Goal: Task Accomplishment & Management: Use online tool/utility

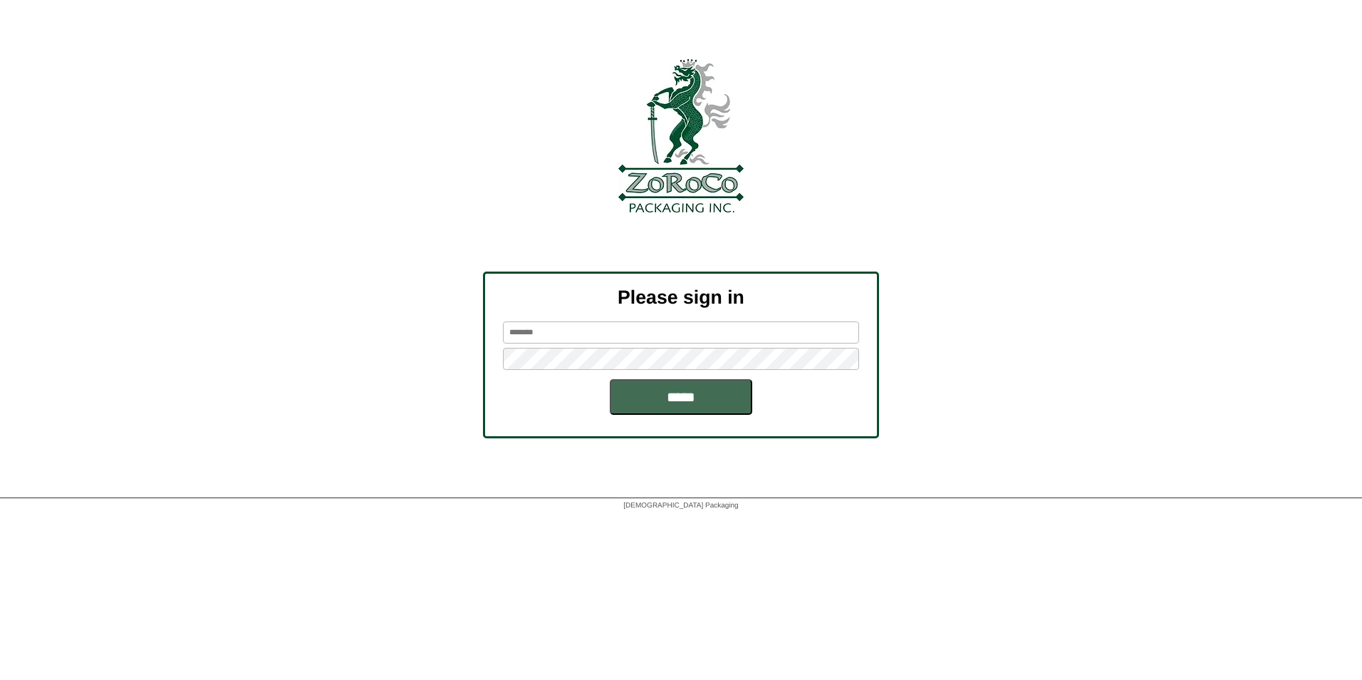
type input "********"
click at [654, 392] on input "*****" at bounding box center [681, 397] width 142 height 36
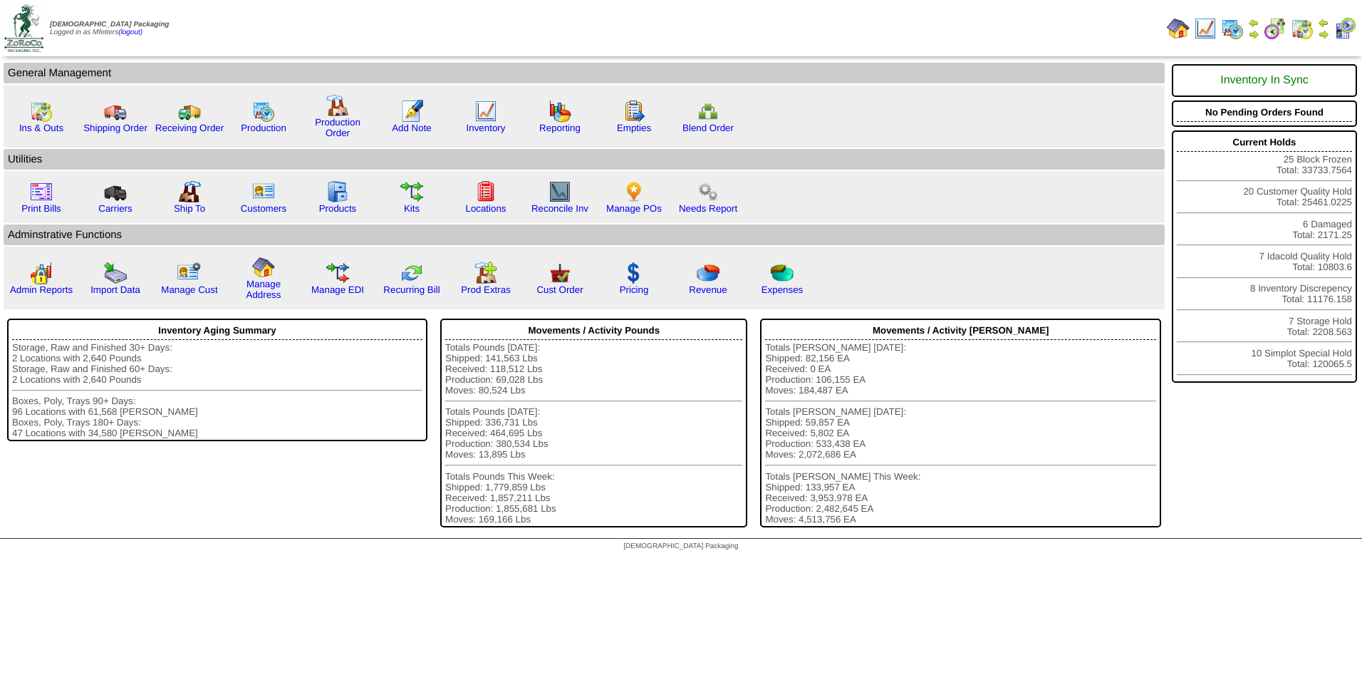
click at [1232, 30] on img at bounding box center [1232, 28] width 23 height 23
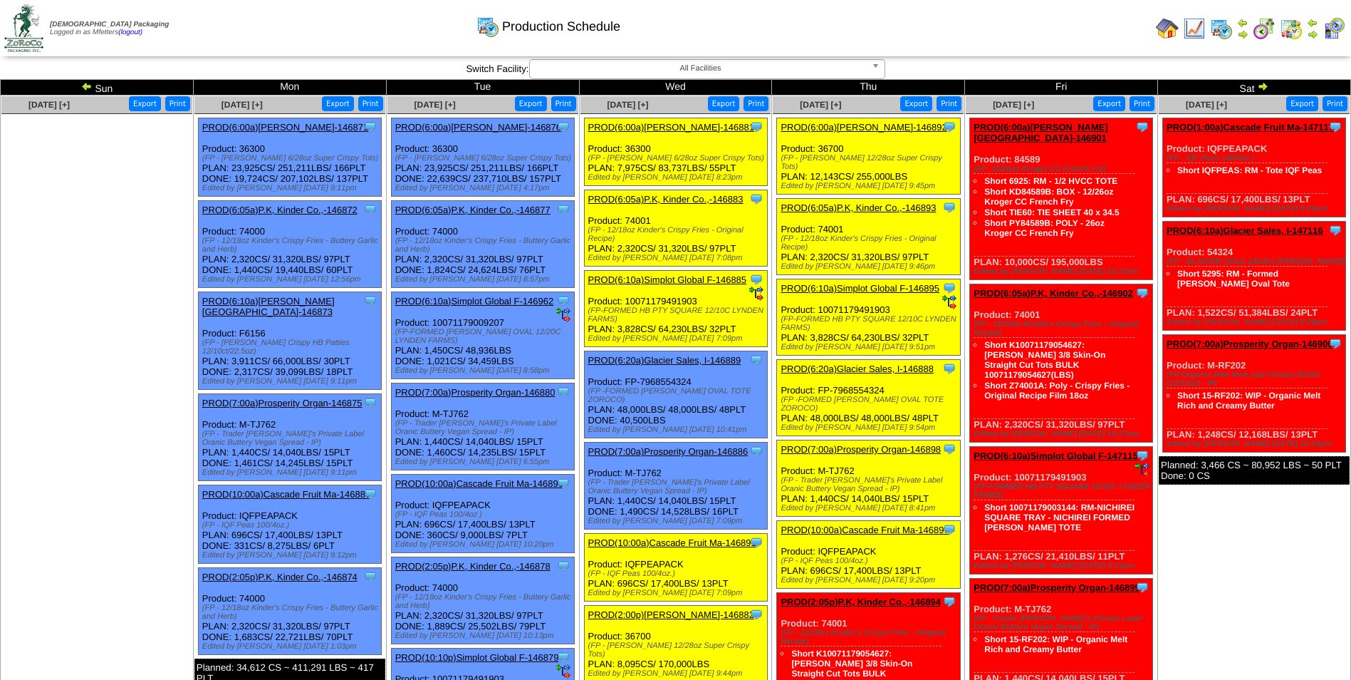
click at [84, 82] on img at bounding box center [86, 86] width 11 height 11
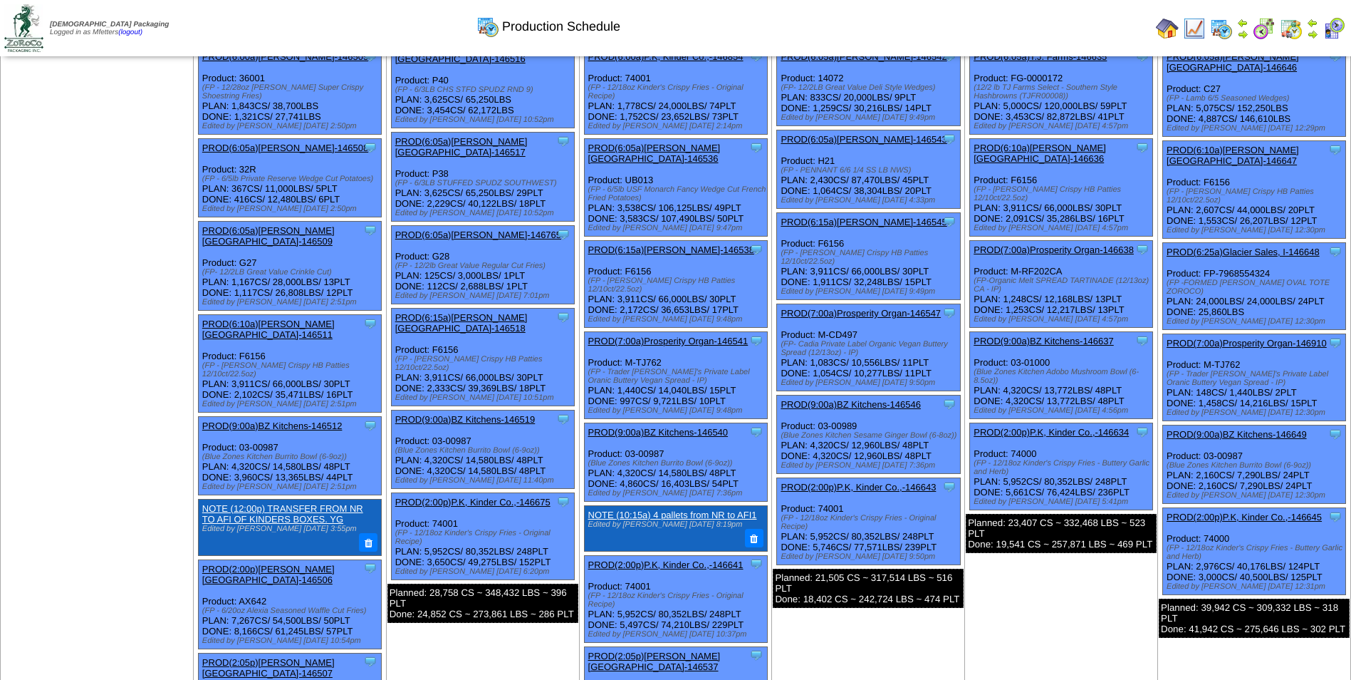
scroll to position [285, 0]
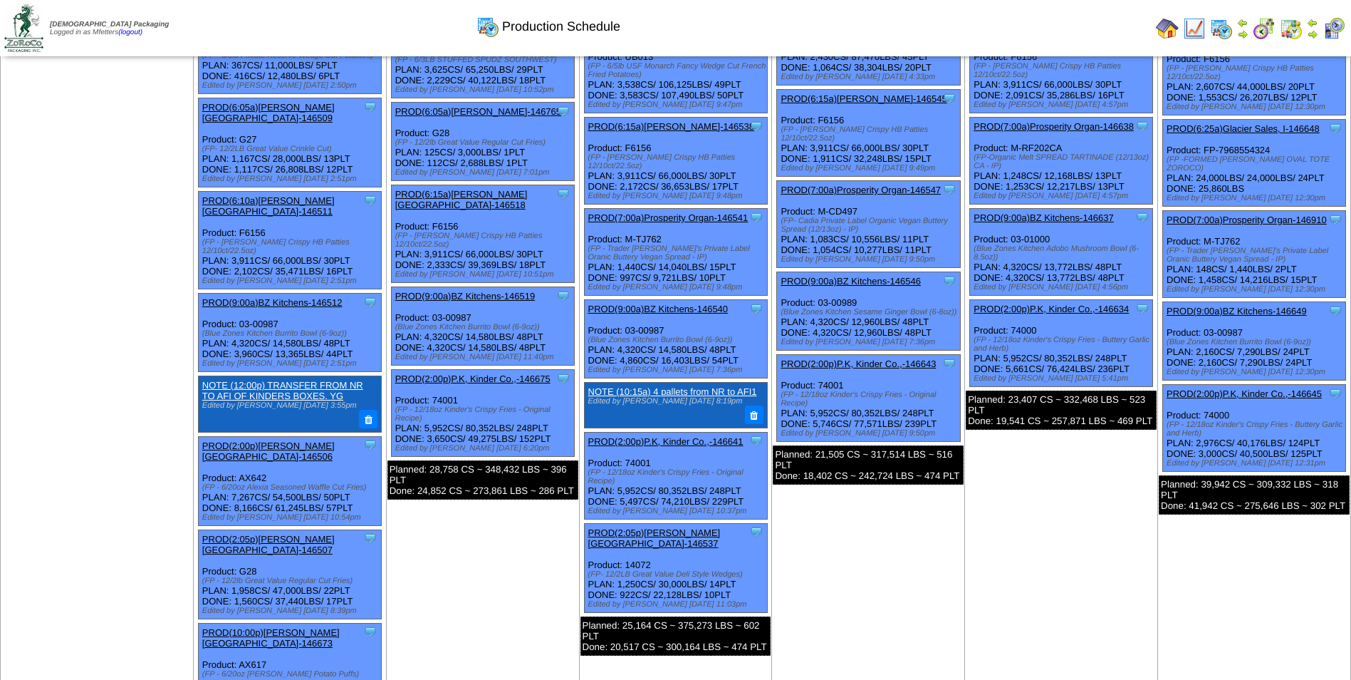
click at [500, 373] on link "PROD(2:00p)P.K, Kinder Co.,-146675" at bounding box center [472, 378] width 155 height 11
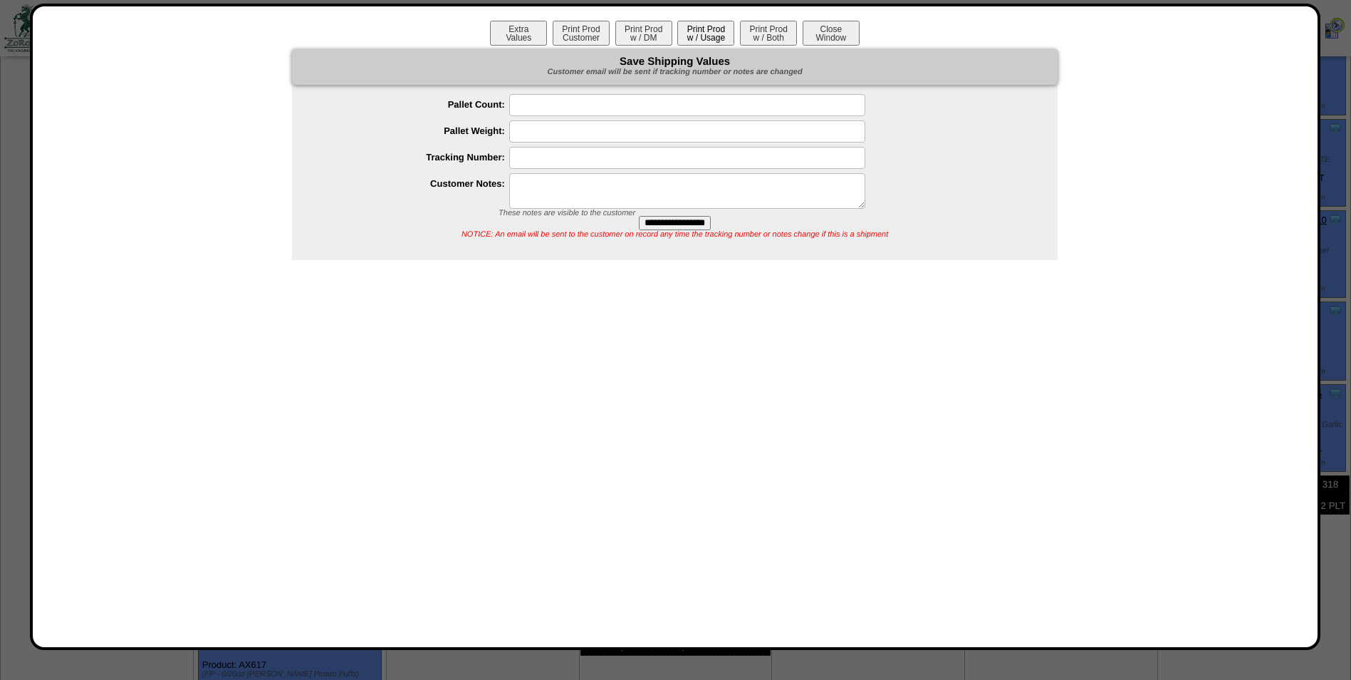
click at [700, 27] on button "Print Prod w / Usage" at bounding box center [706, 33] width 57 height 25
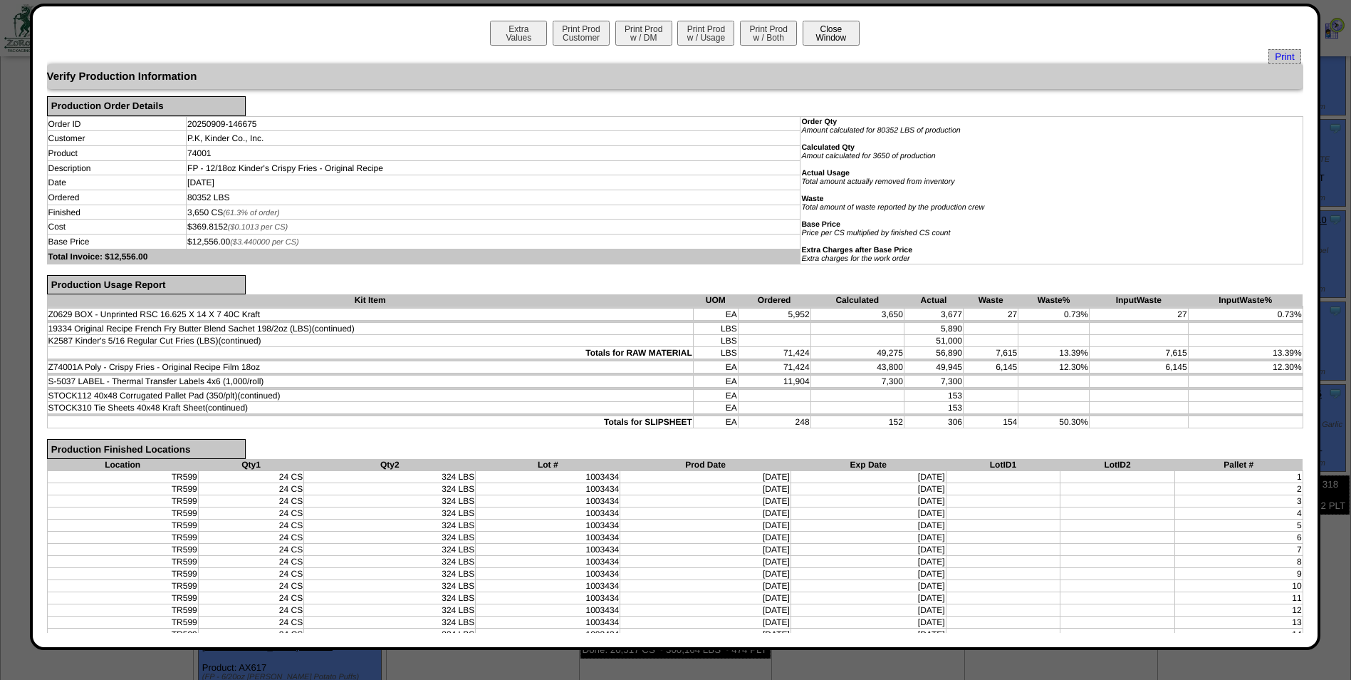
click at [831, 31] on button "Close Window" at bounding box center [831, 33] width 57 height 25
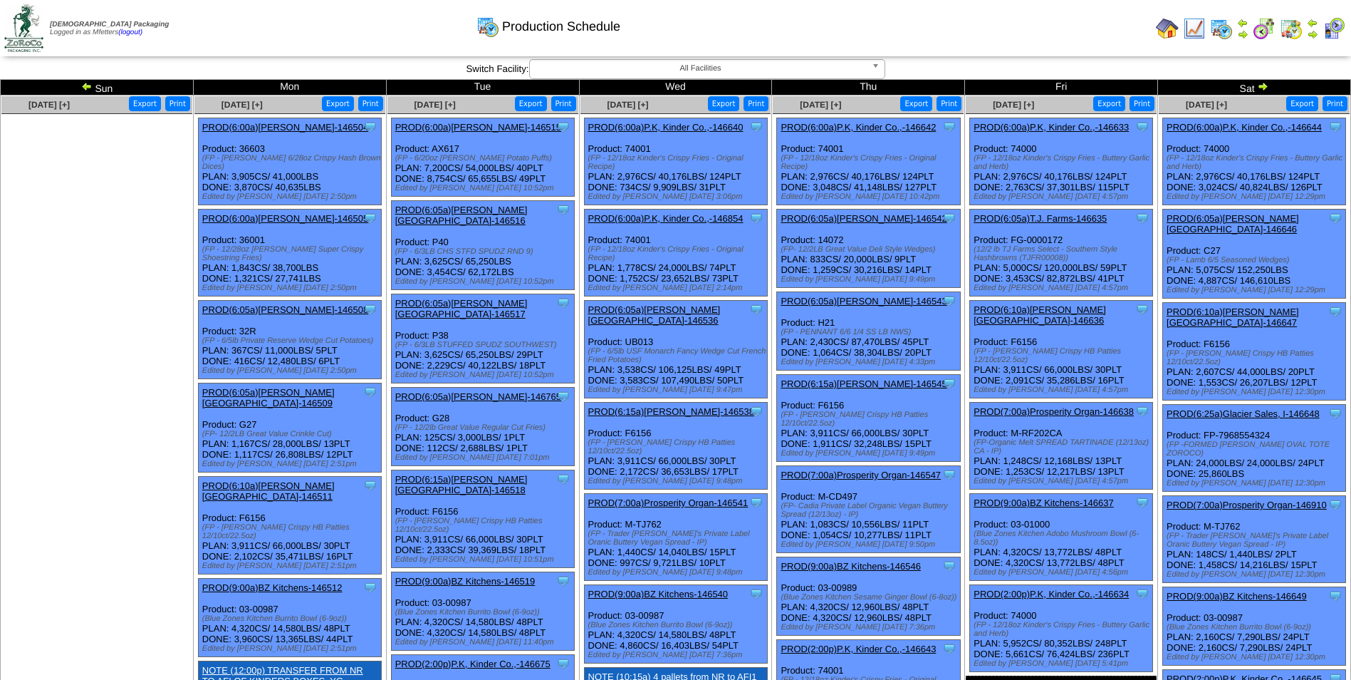
click at [687, 126] on link "PROD(6:00a)P.K, Kinder Co.,-146640" at bounding box center [665, 127] width 155 height 11
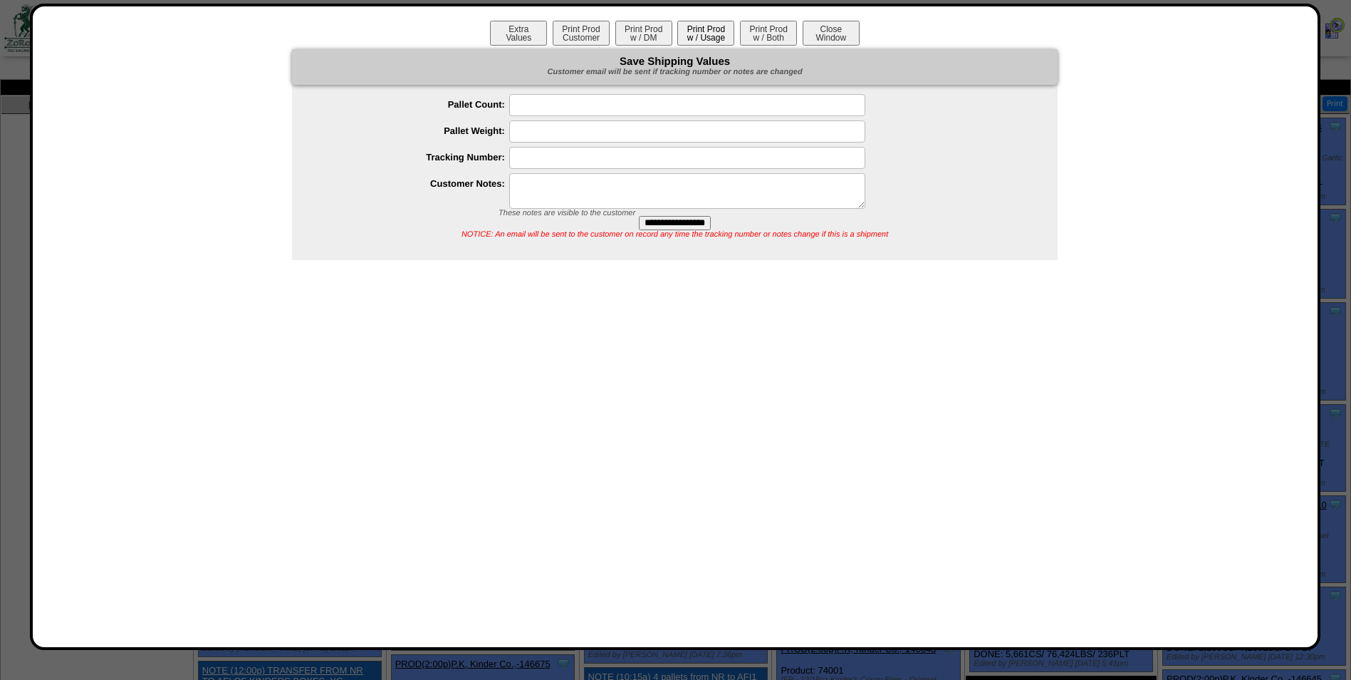
click at [704, 36] on button "Print Prod w / Usage" at bounding box center [706, 33] width 57 height 25
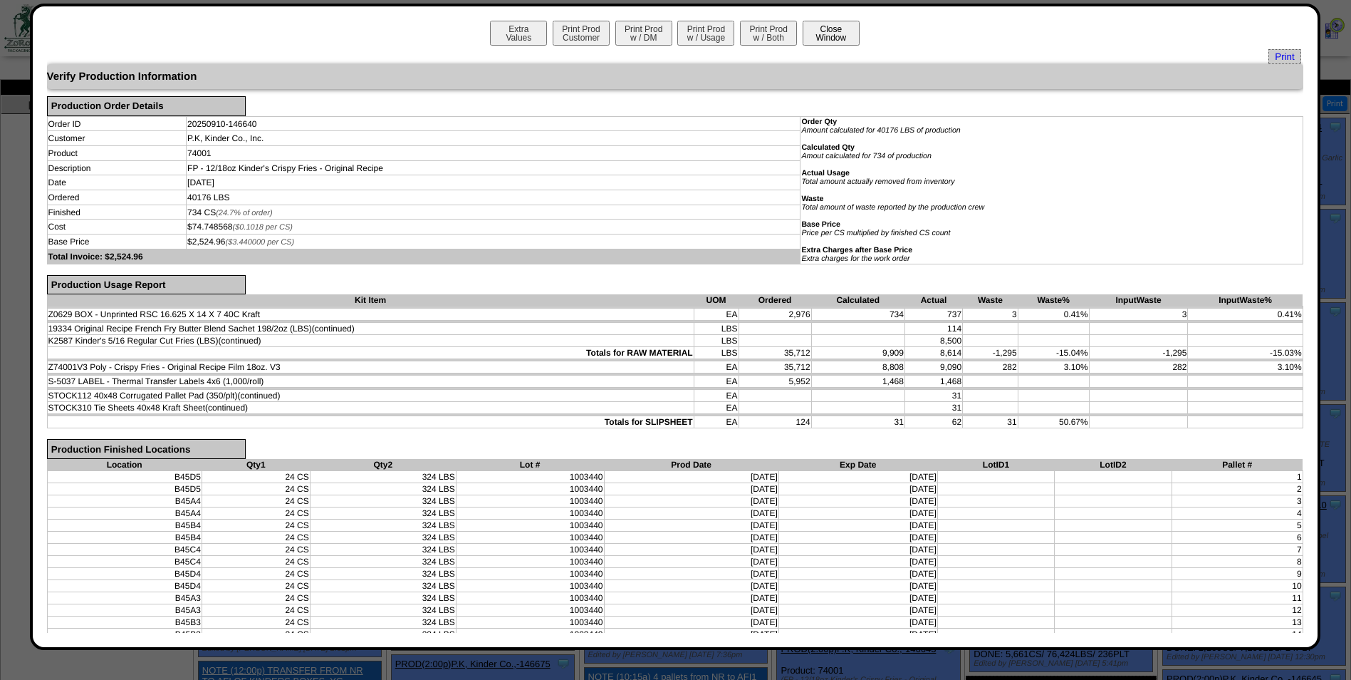
click at [820, 36] on button "Close Window" at bounding box center [831, 33] width 57 height 25
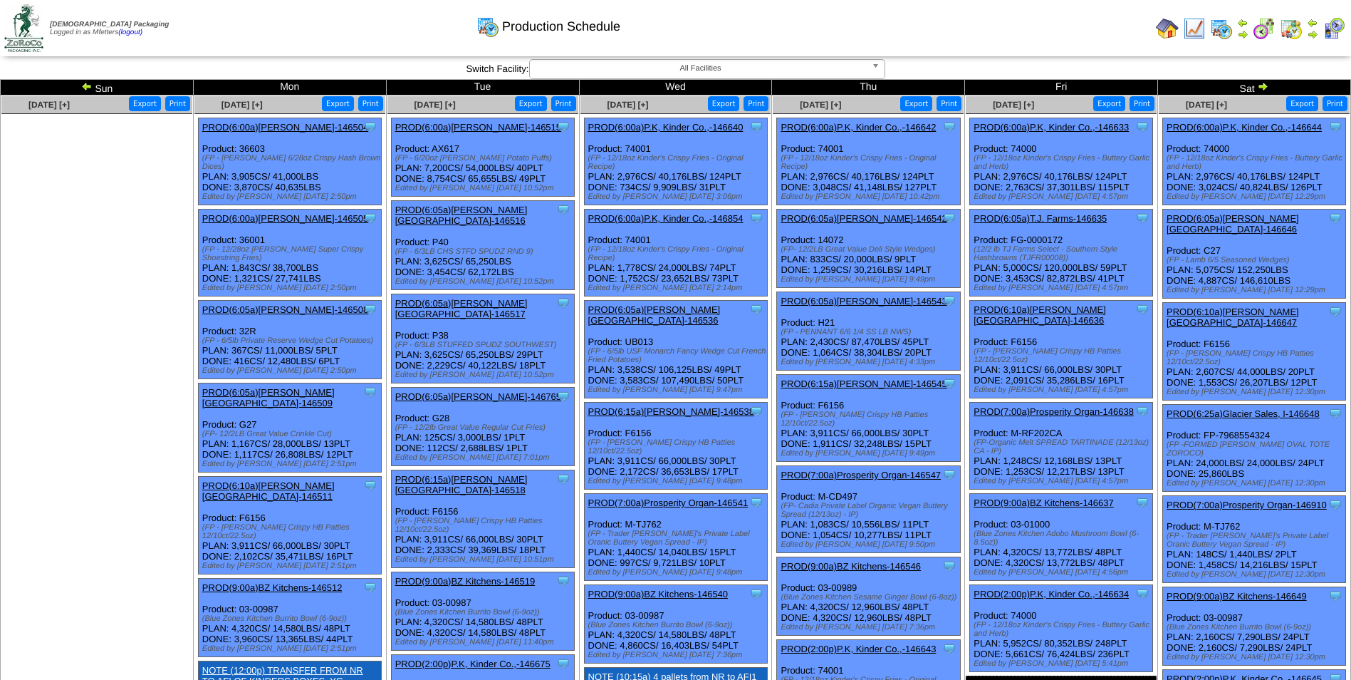
click at [701, 219] on link "PROD(6:00a)P.K, Kinder Co.,-146854" at bounding box center [665, 218] width 155 height 11
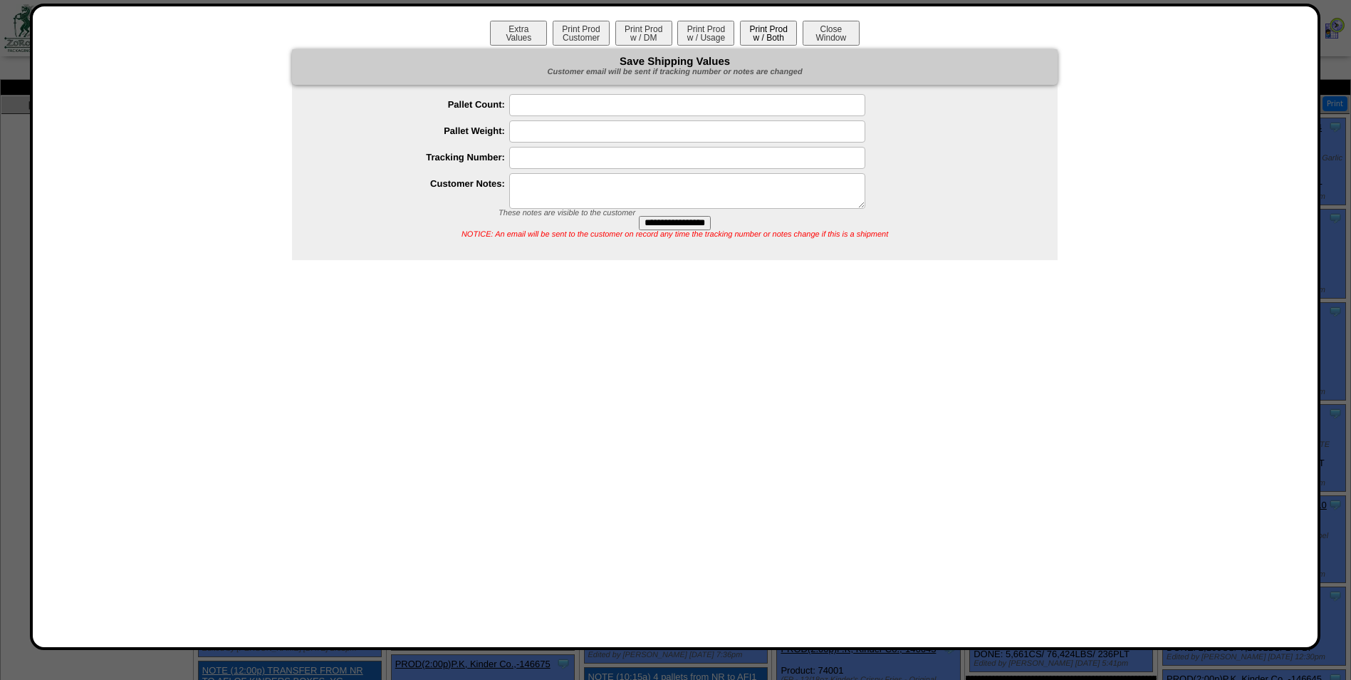
click at [767, 31] on button "Print Prod w / Both" at bounding box center [768, 33] width 57 height 25
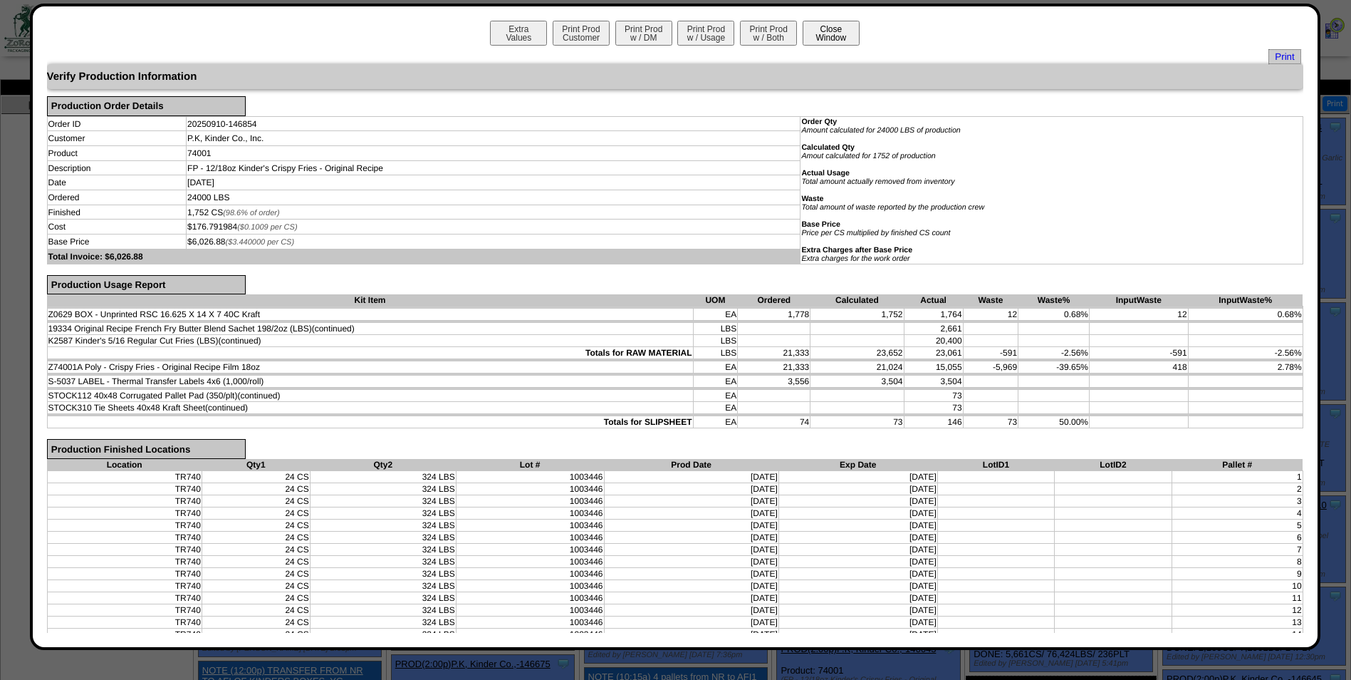
click at [841, 33] on button "Close Window" at bounding box center [831, 33] width 57 height 25
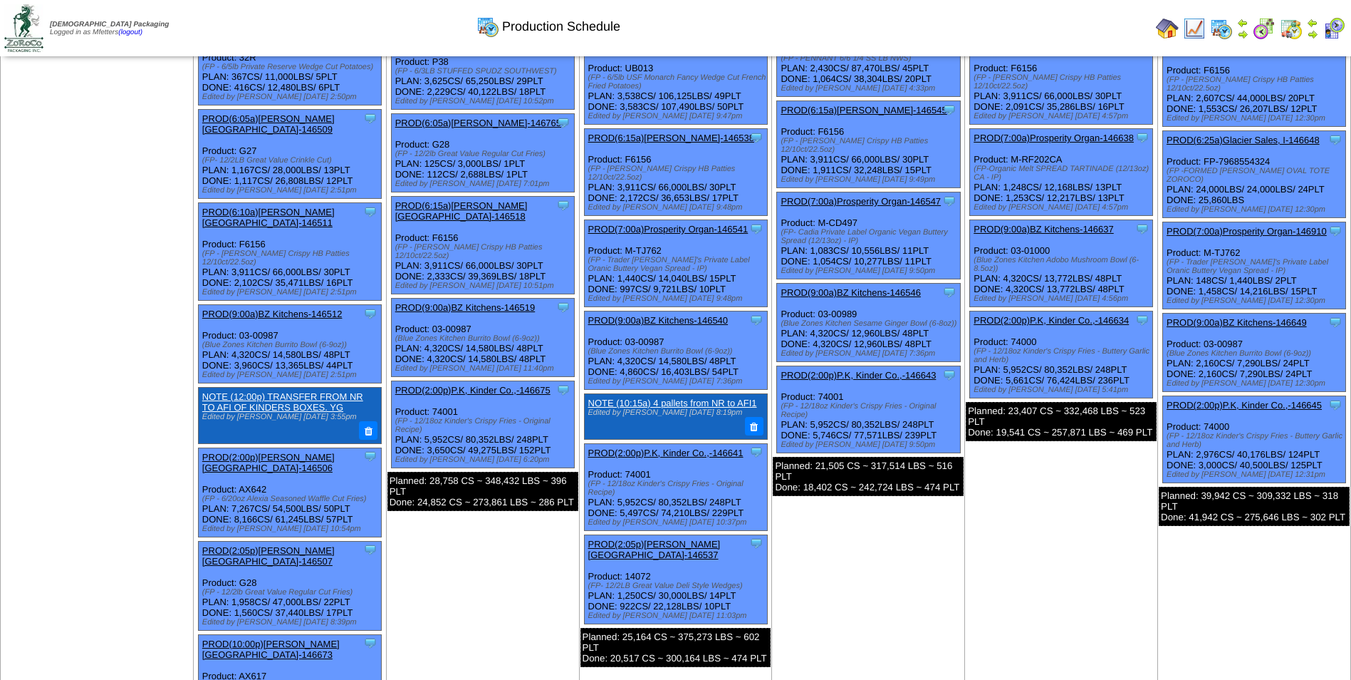
scroll to position [427, 0]
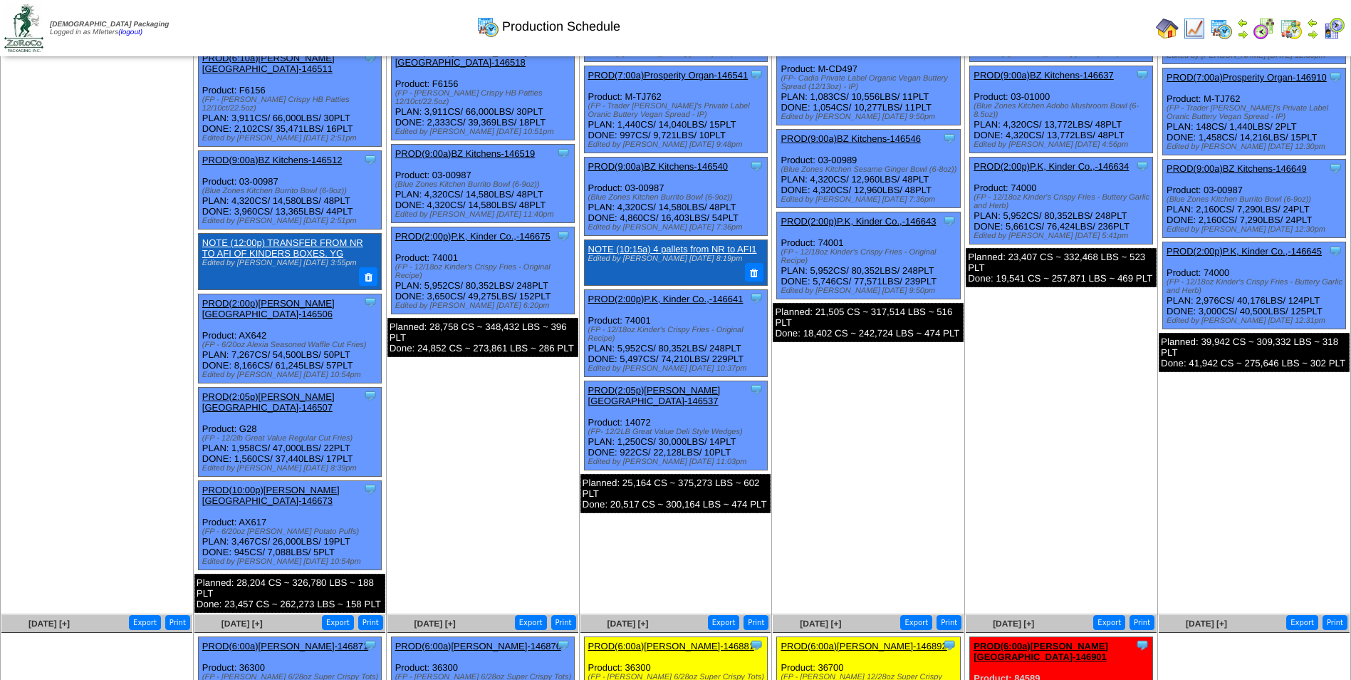
click at [696, 294] on link "PROD(2:00p)P.K, Kinder Co.,-146641" at bounding box center [665, 299] width 155 height 11
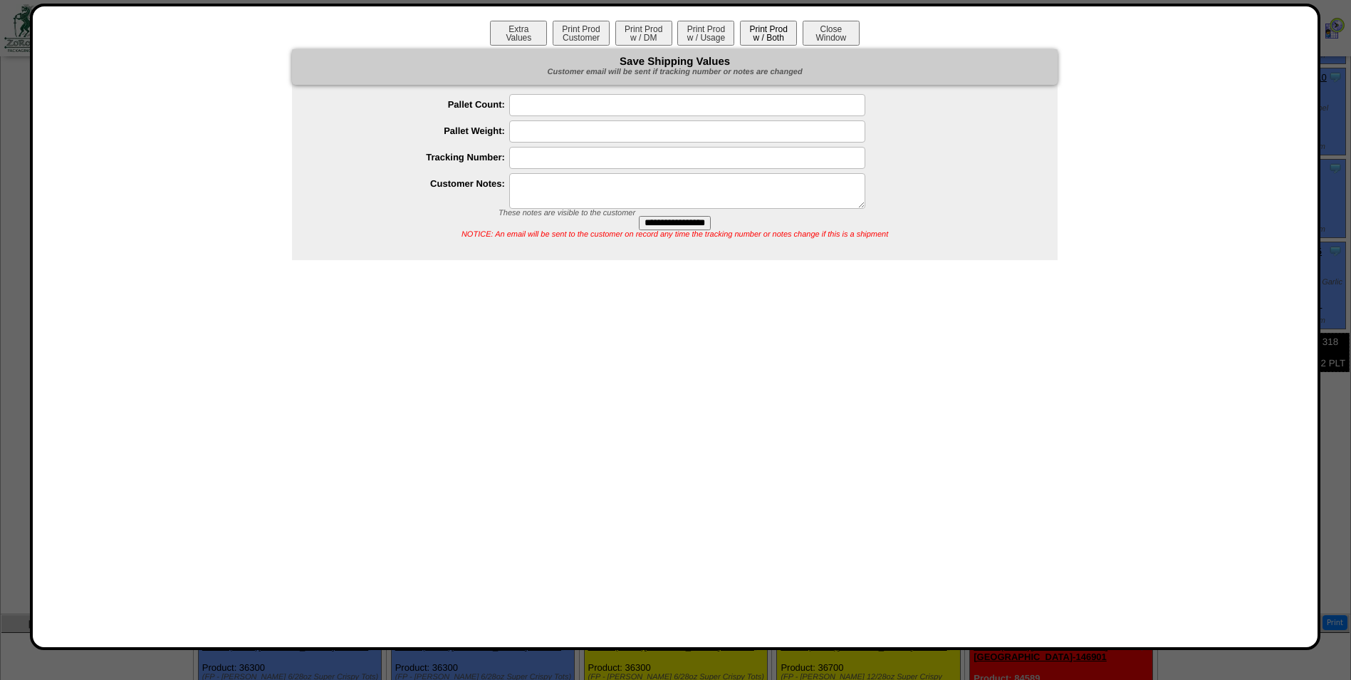
click at [782, 43] on button "Print Prod w / Both" at bounding box center [768, 33] width 57 height 25
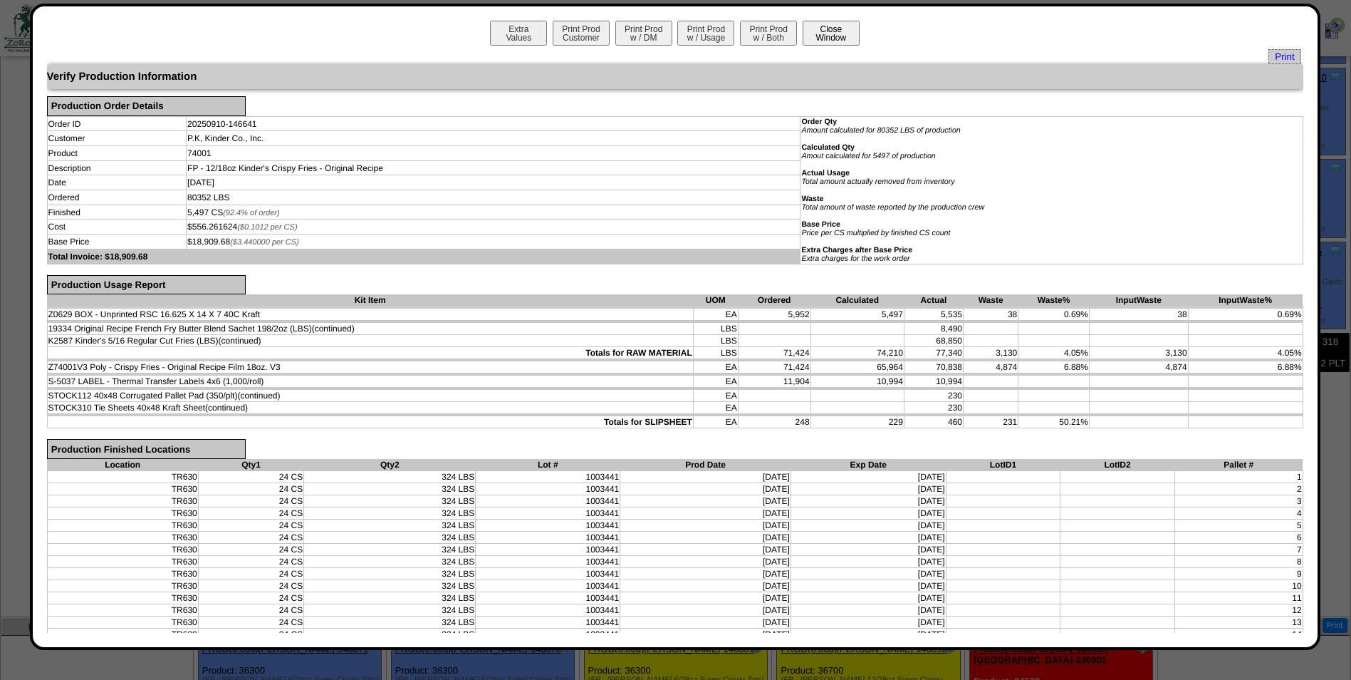
click at [850, 33] on button "Close Window" at bounding box center [831, 33] width 57 height 25
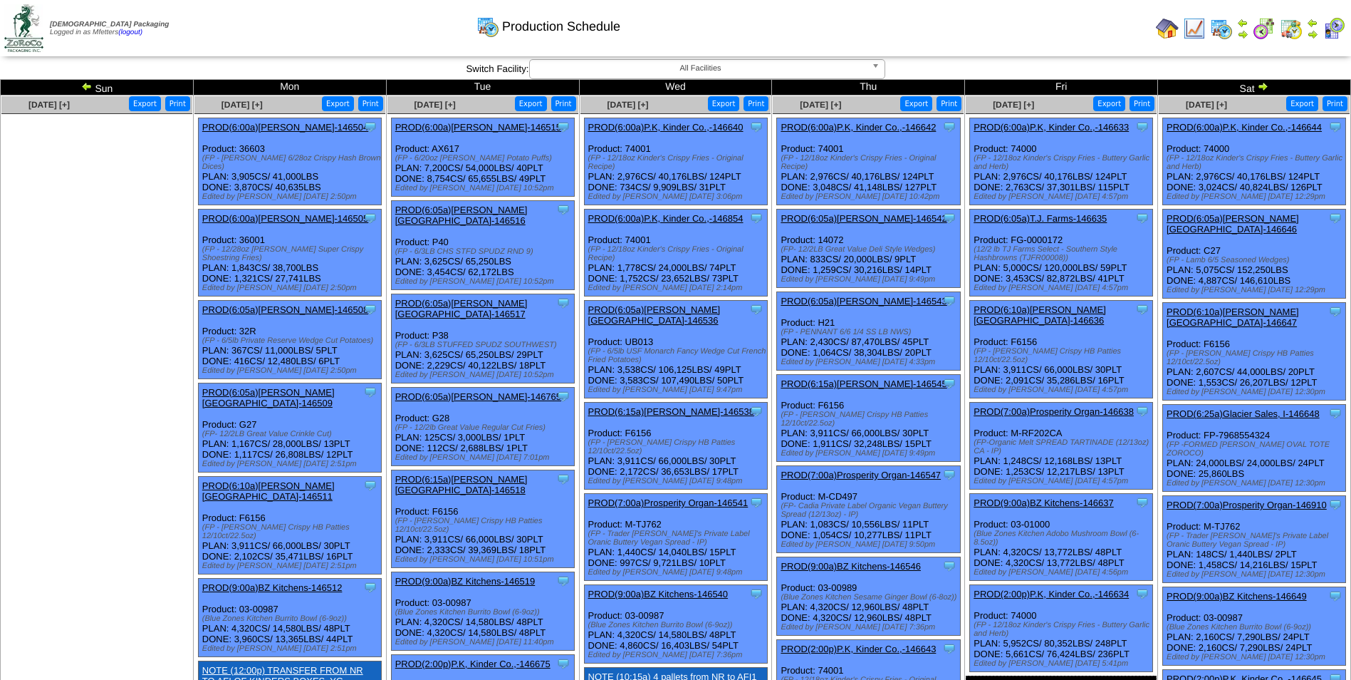
click at [885, 127] on link "PROD(6:00a)P.K, Kinder Co.,-146642" at bounding box center [858, 127] width 155 height 11
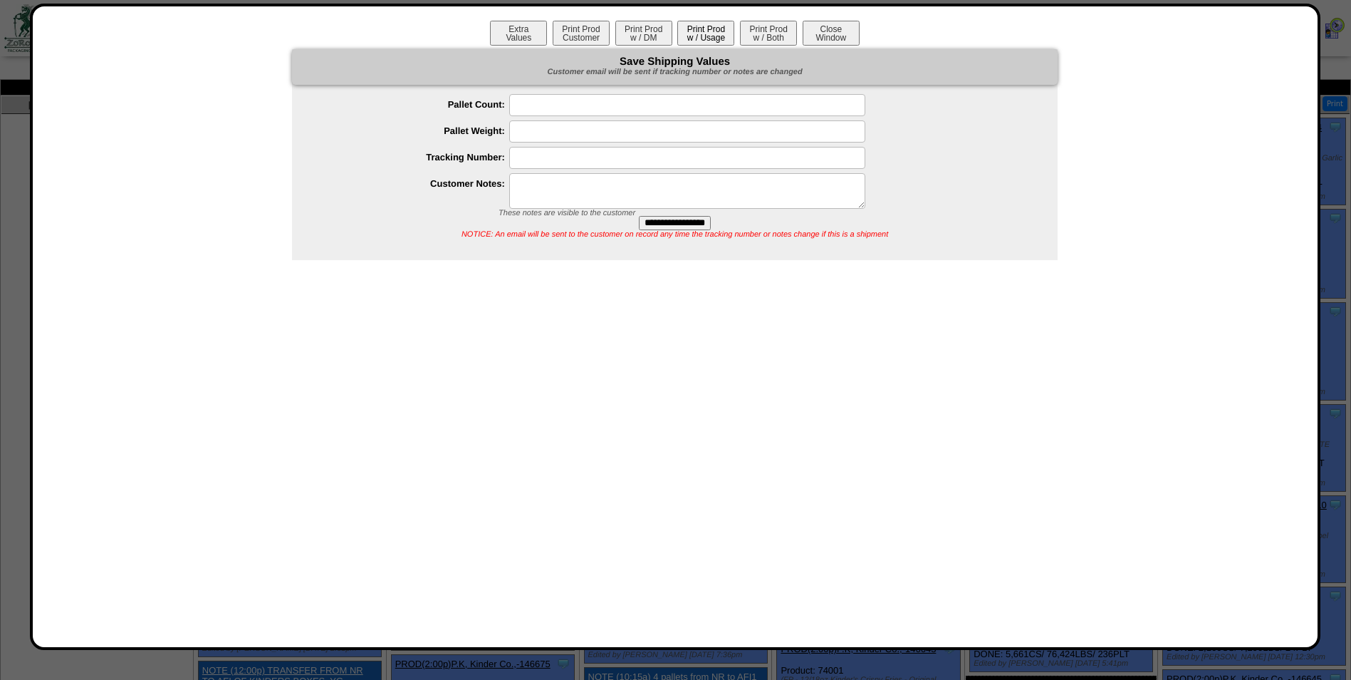
click at [719, 40] on button "Print Prod w / Usage" at bounding box center [706, 33] width 57 height 25
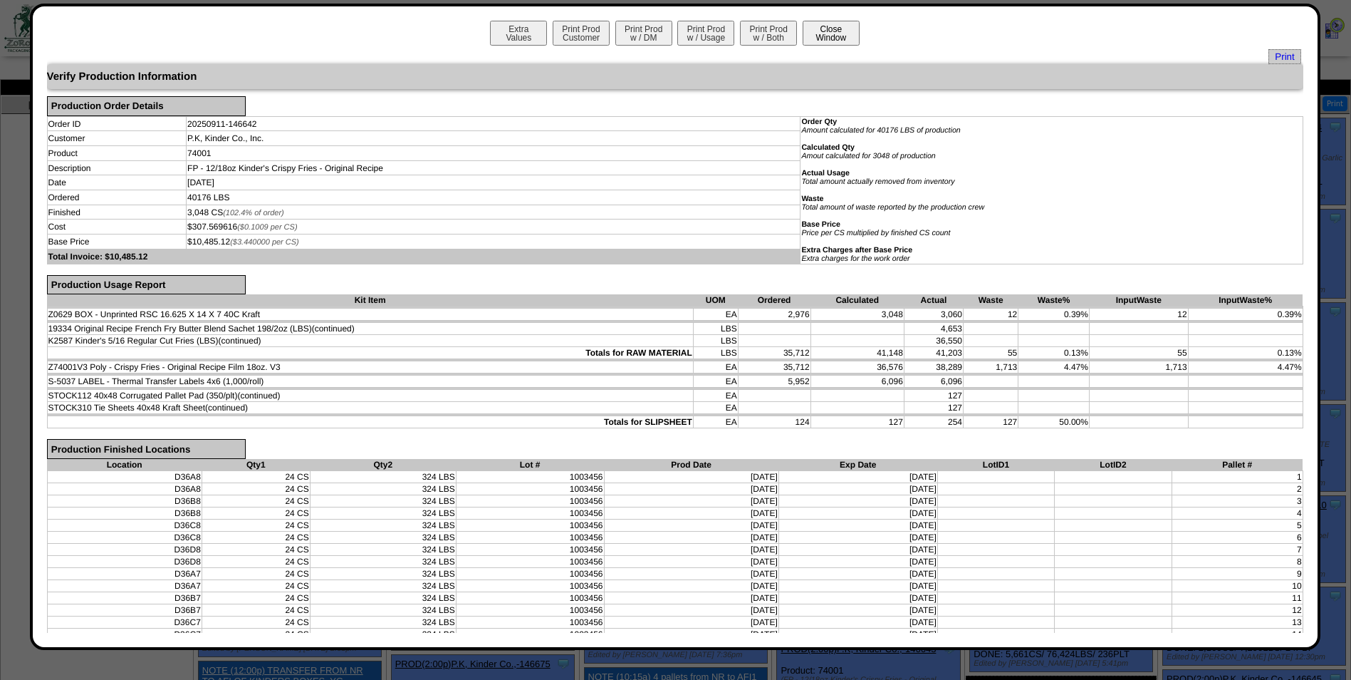
click at [825, 37] on button "Close Window" at bounding box center [831, 33] width 57 height 25
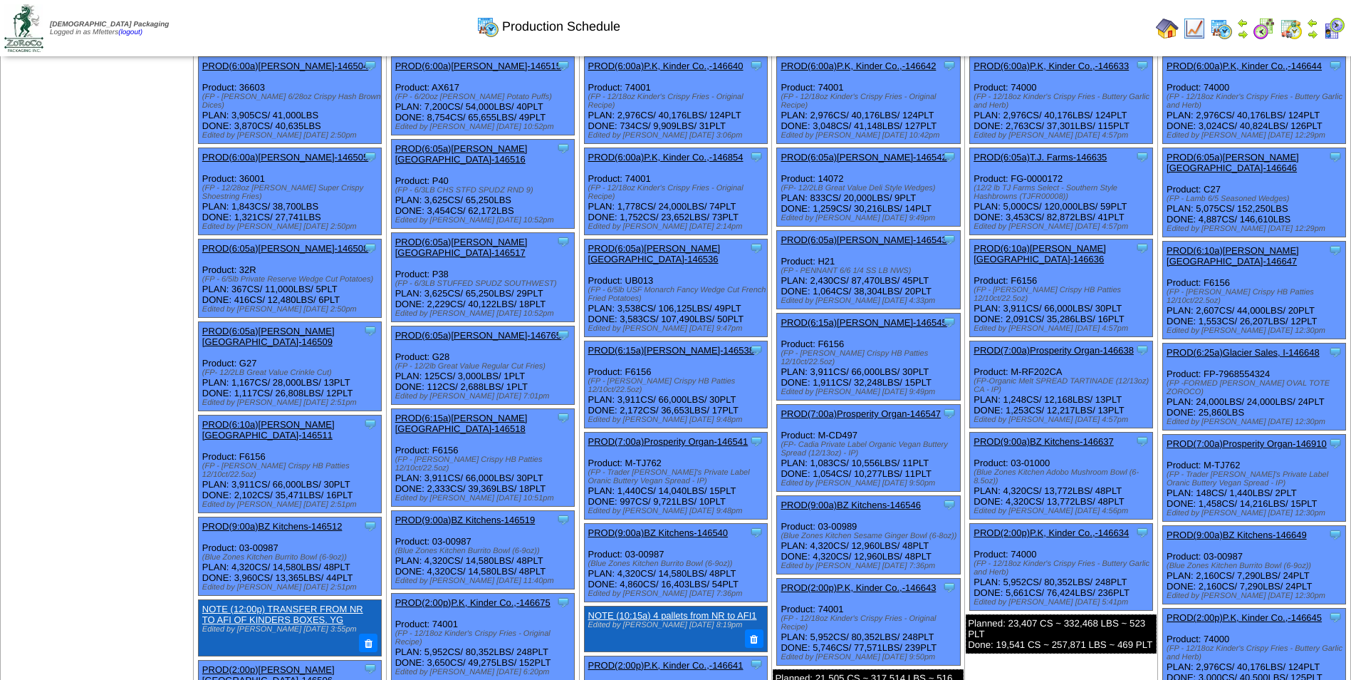
scroll to position [142, 0]
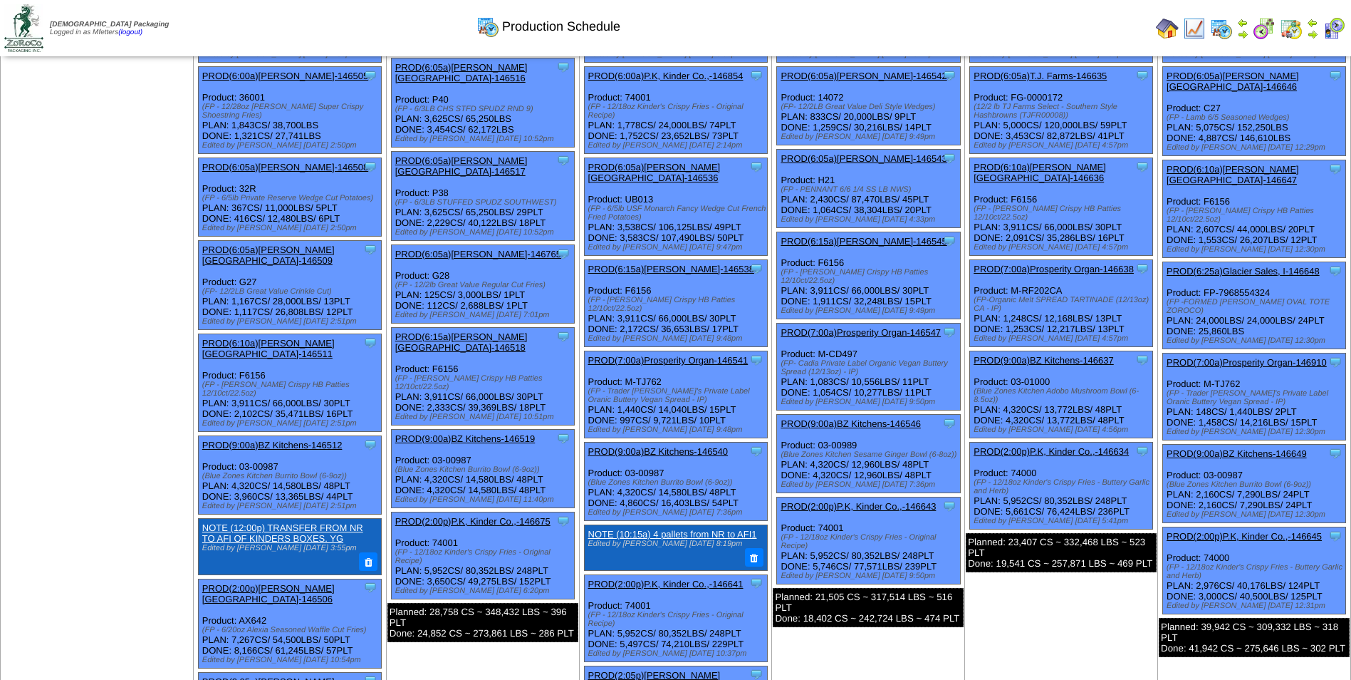
click at [871, 509] on link "PROD(2:00p)P.K, Kinder Co.,-146643" at bounding box center [858, 506] width 155 height 11
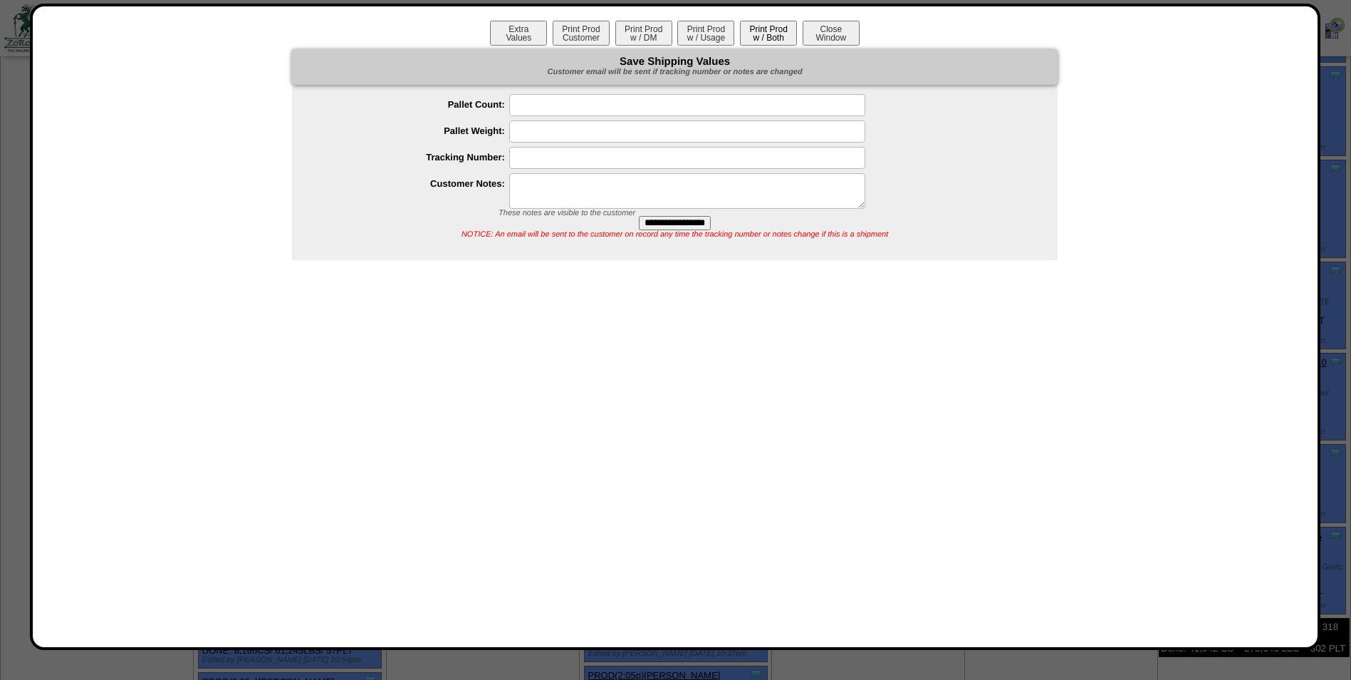
click at [767, 41] on button "Print Prod w / Both" at bounding box center [768, 33] width 57 height 25
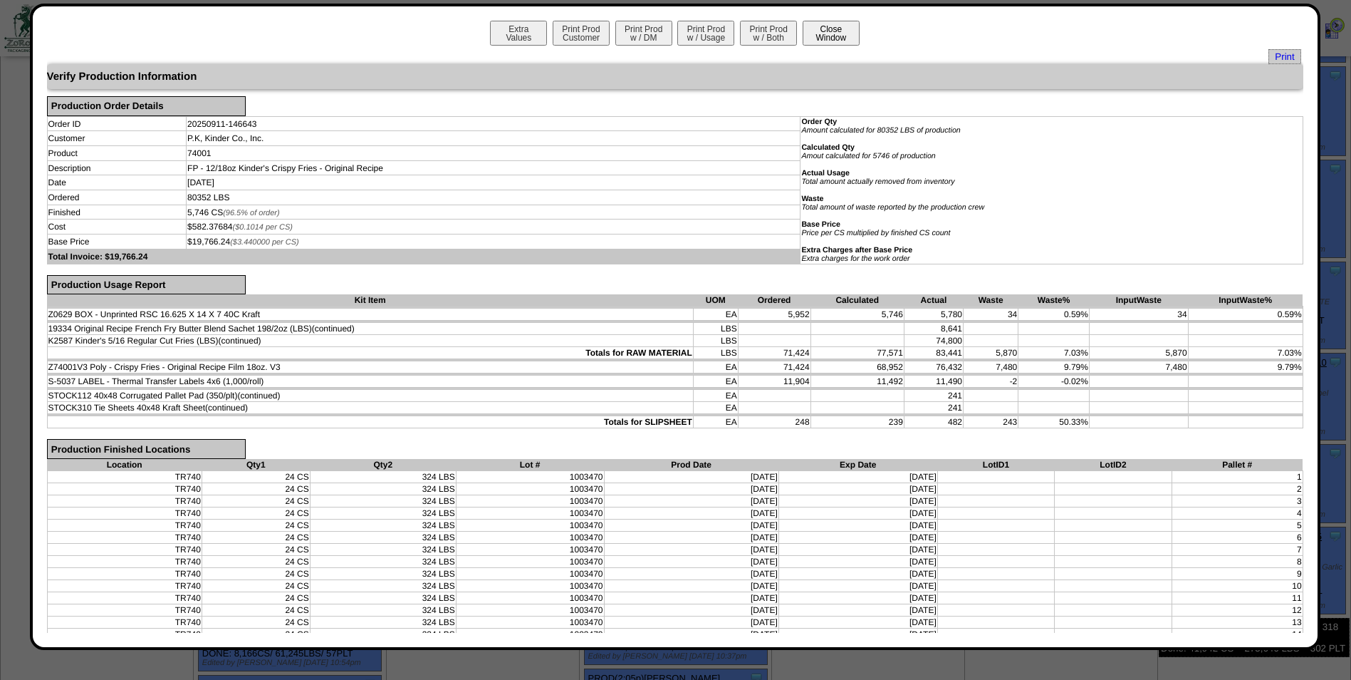
click at [821, 30] on button "Close Window" at bounding box center [831, 33] width 57 height 25
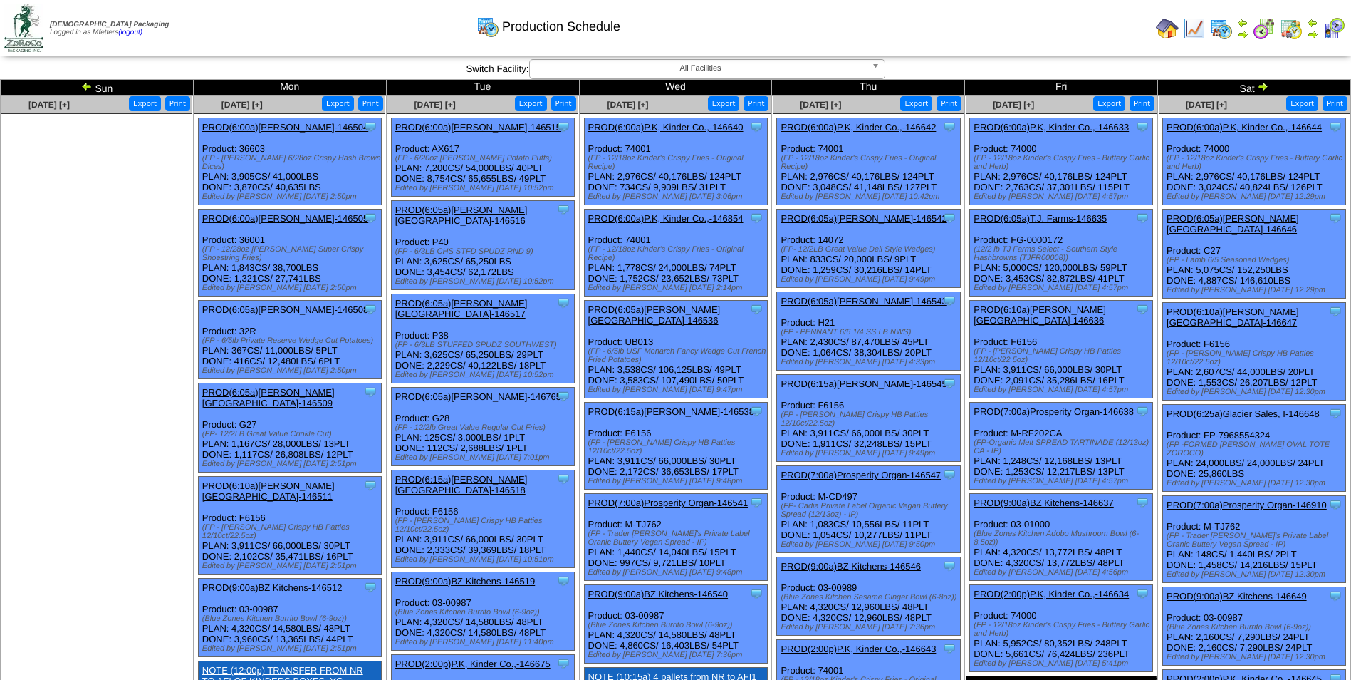
click at [1087, 126] on link "PROD(6:00a)P.K, Kinder Co.,-146633" at bounding box center [1051, 127] width 155 height 11
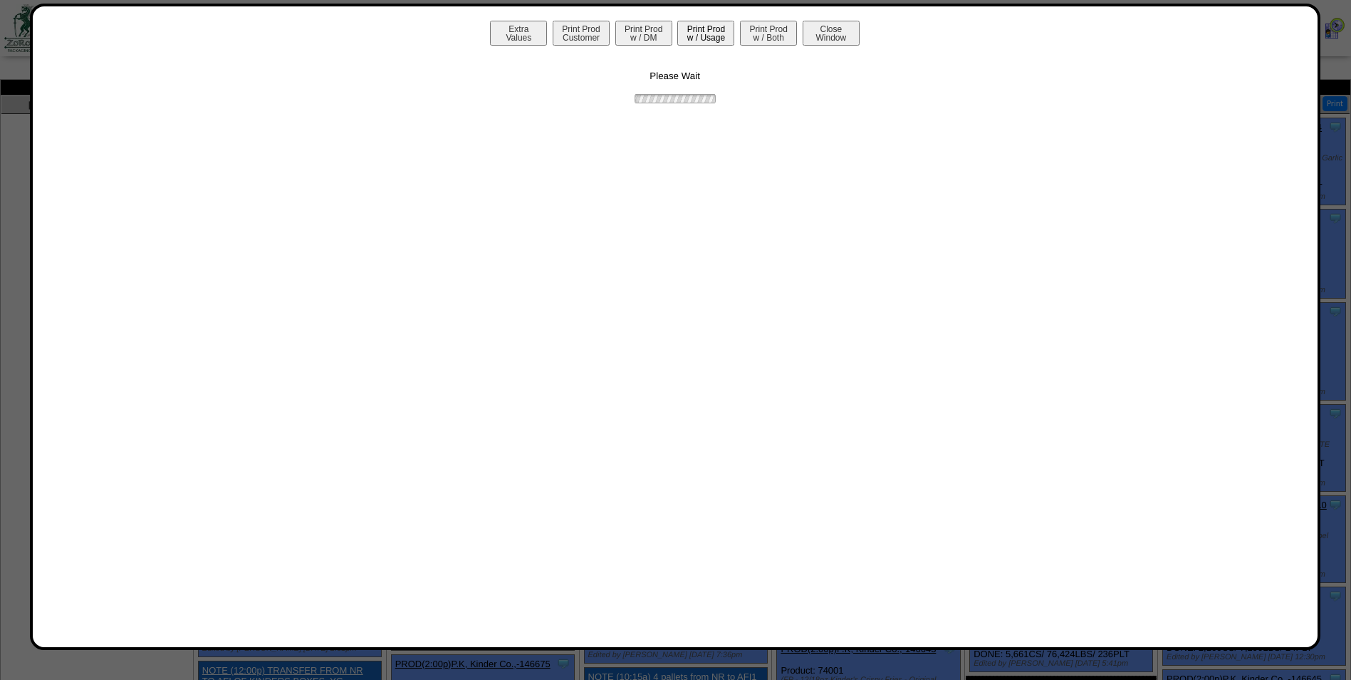
click at [697, 44] on button "Print Prod w / Usage" at bounding box center [706, 33] width 57 height 25
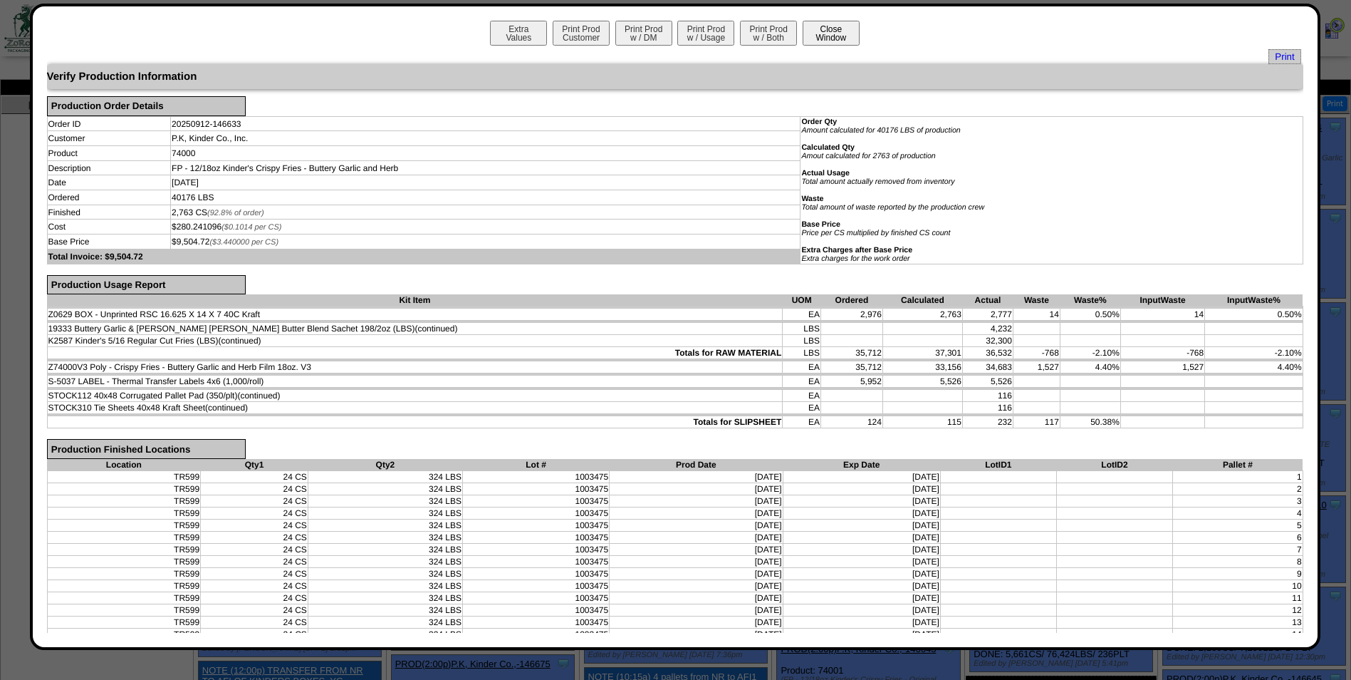
click at [819, 36] on button "Close Window" at bounding box center [831, 33] width 57 height 25
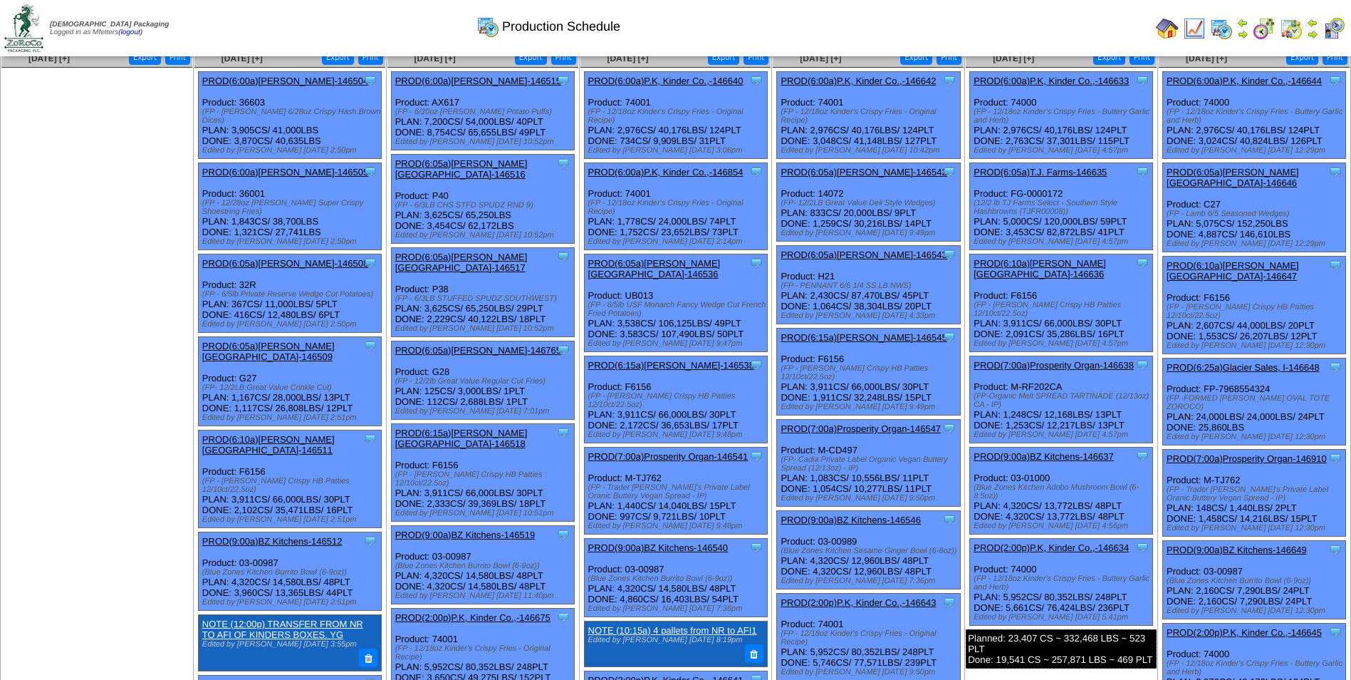
scroll to position [71, 0]
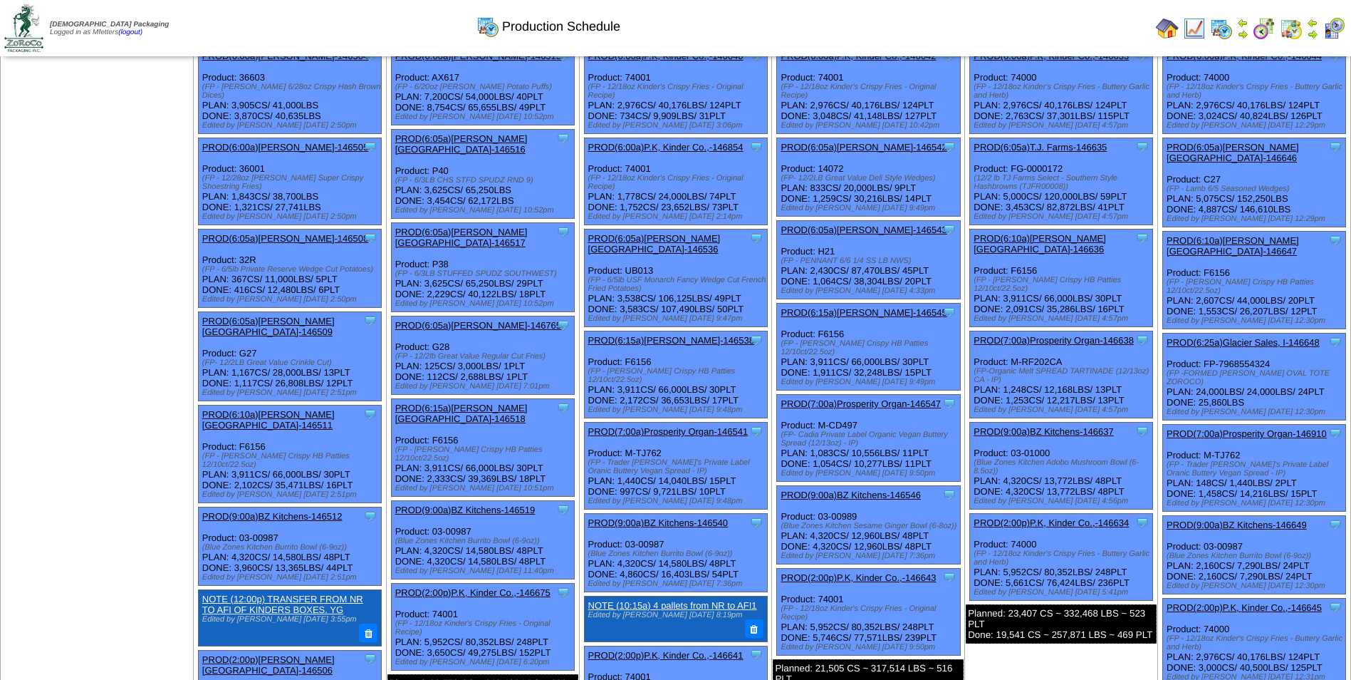
click at [1069, 517] on link "PROD(2:00p)P.K, Kinder Co.,-146634" at bounding box center [1051, 522] width 155 height 11
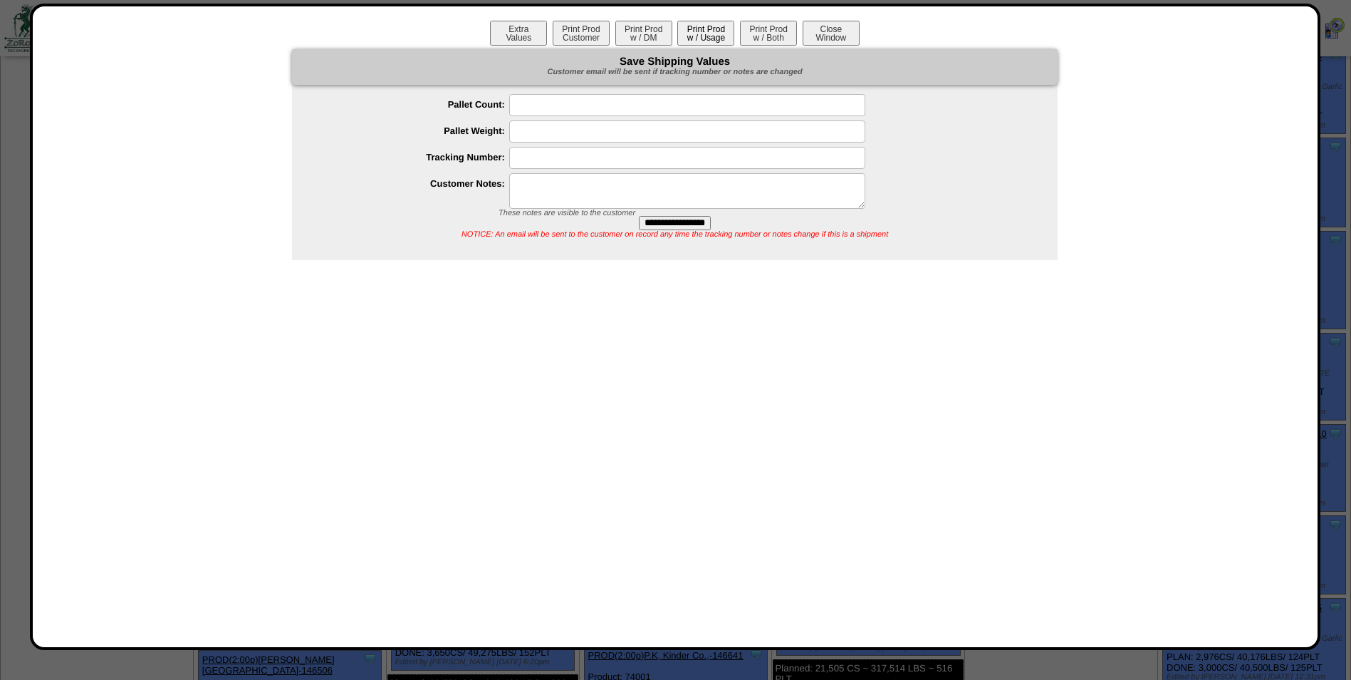
click at [716, 31] on button "Print Prod w / Usage" at bounding box center [706, 33] width 57 height 25
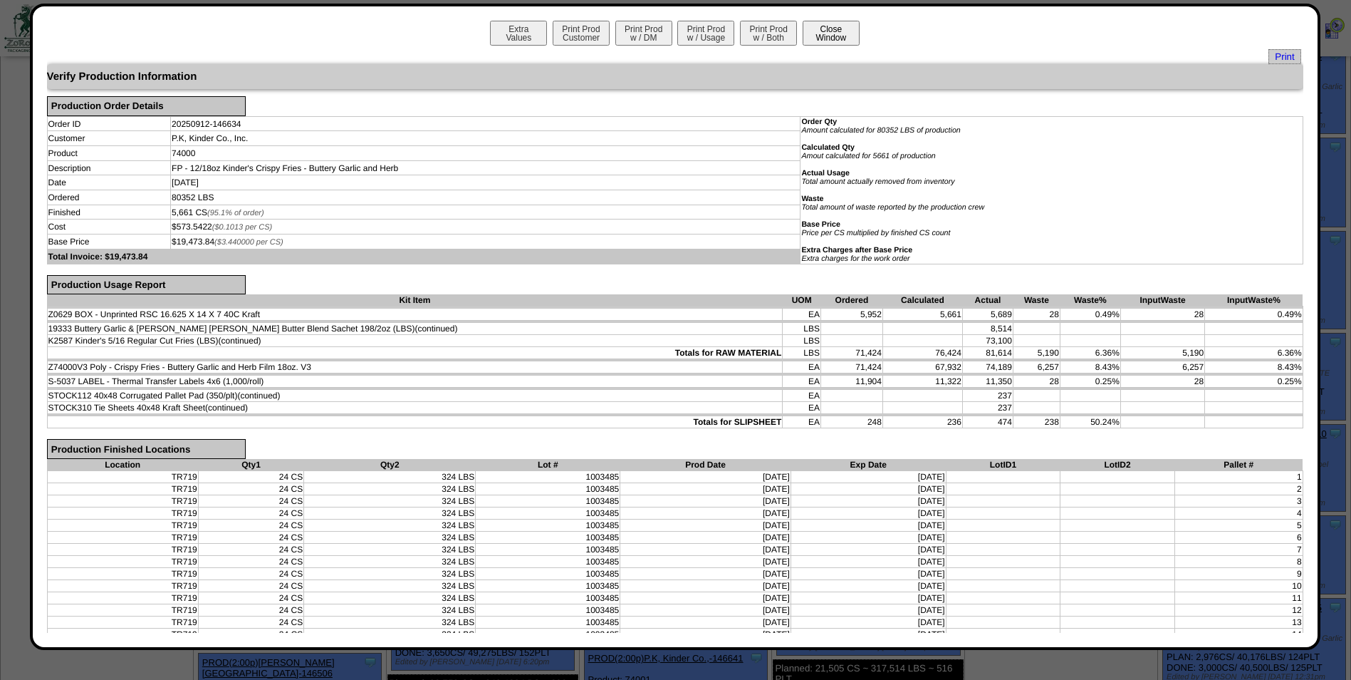
click at [809, 29] on button "Close Window" at bounding box center [831, 33] width 57 height 25
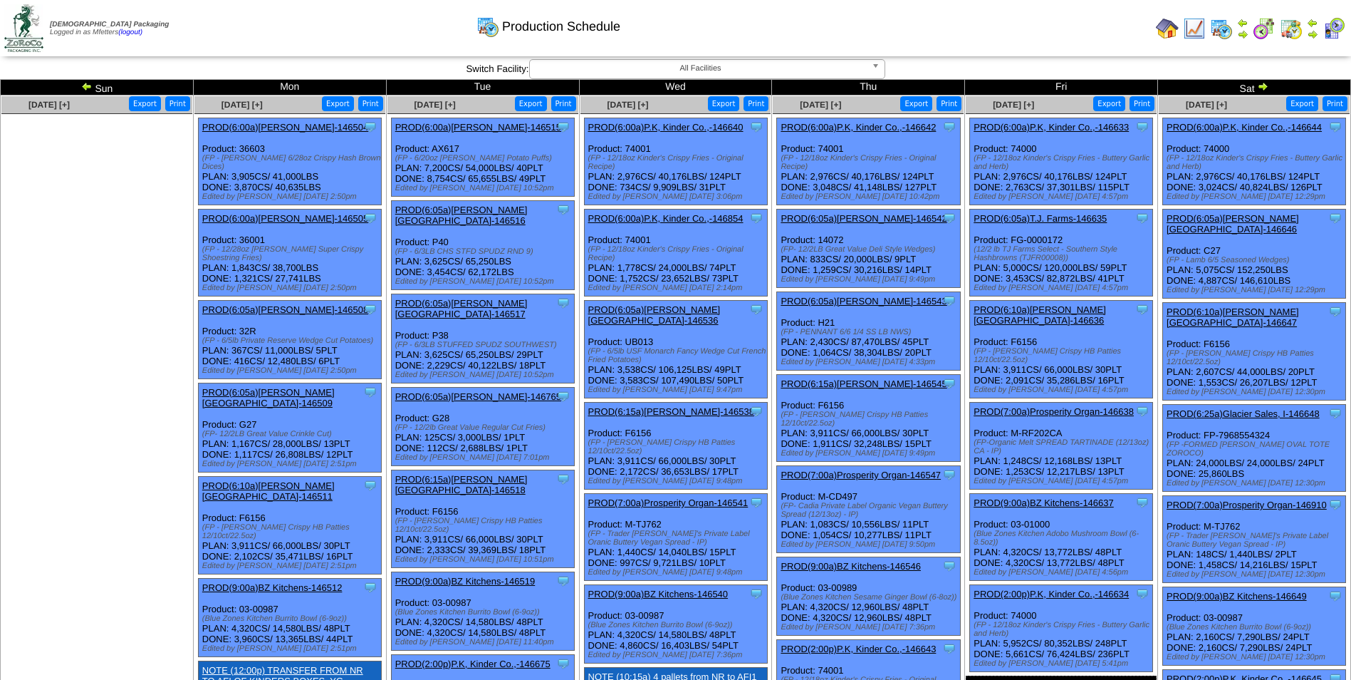
click at [1237, 123] on link "PROD(6:00a)P.K, Kinder Co.,-146644" at bounding box center [1244, 127] width 155 height 11
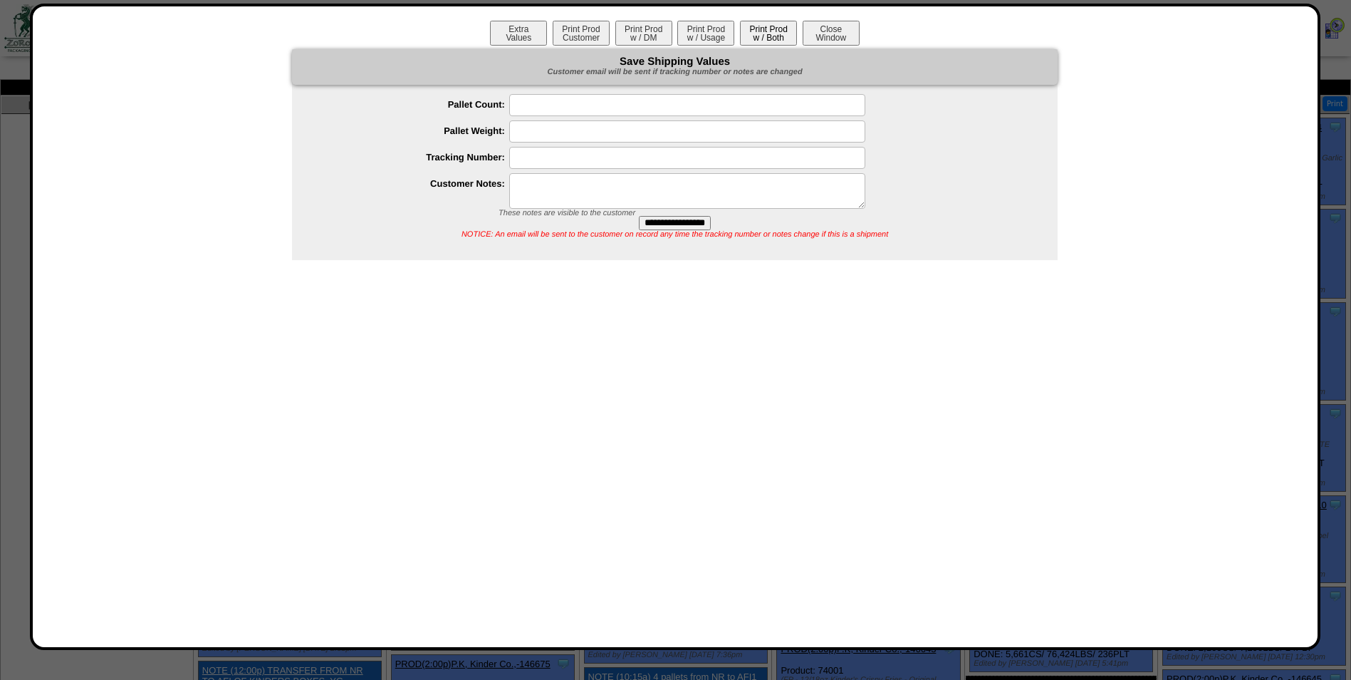
click at [774, 37] on button "Print Prod w / Both" at bounding box center [768, 33] width 57 height 25
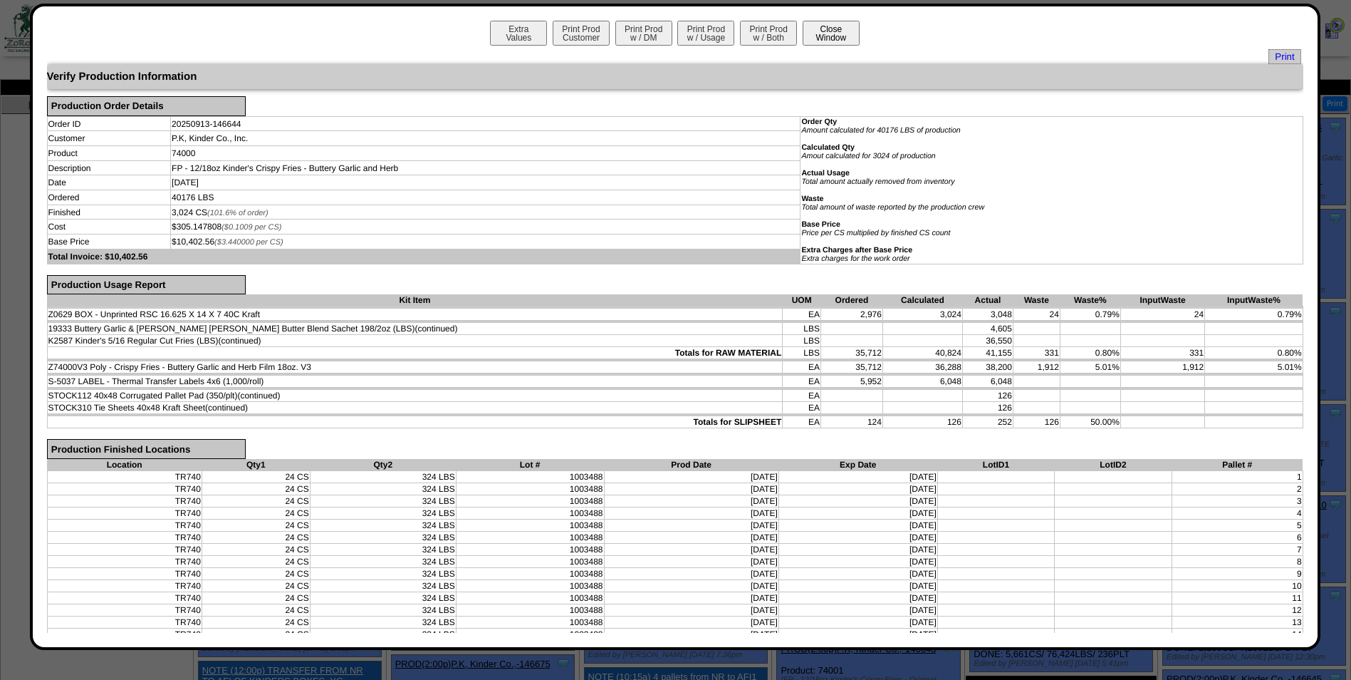
click at [821, 37] on button "Close Window" at bounding box center [831, 33] width 57 height 25
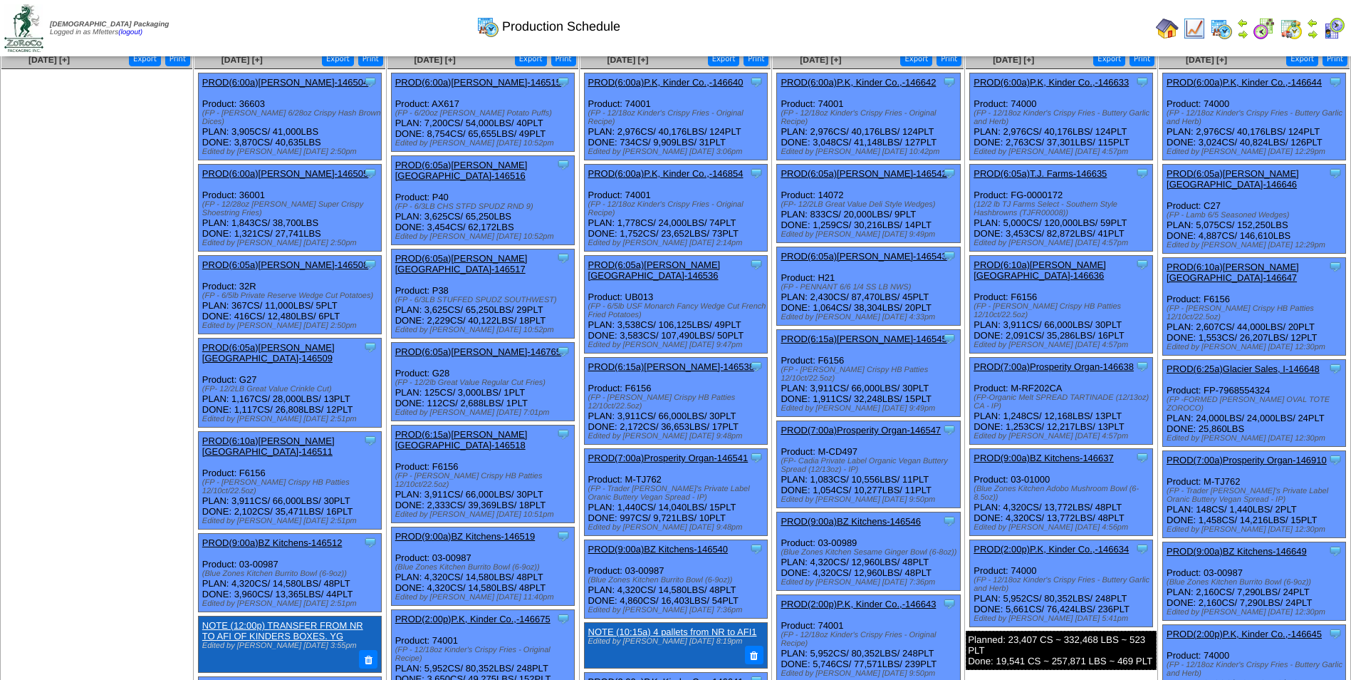
scroll to position [71, 0]
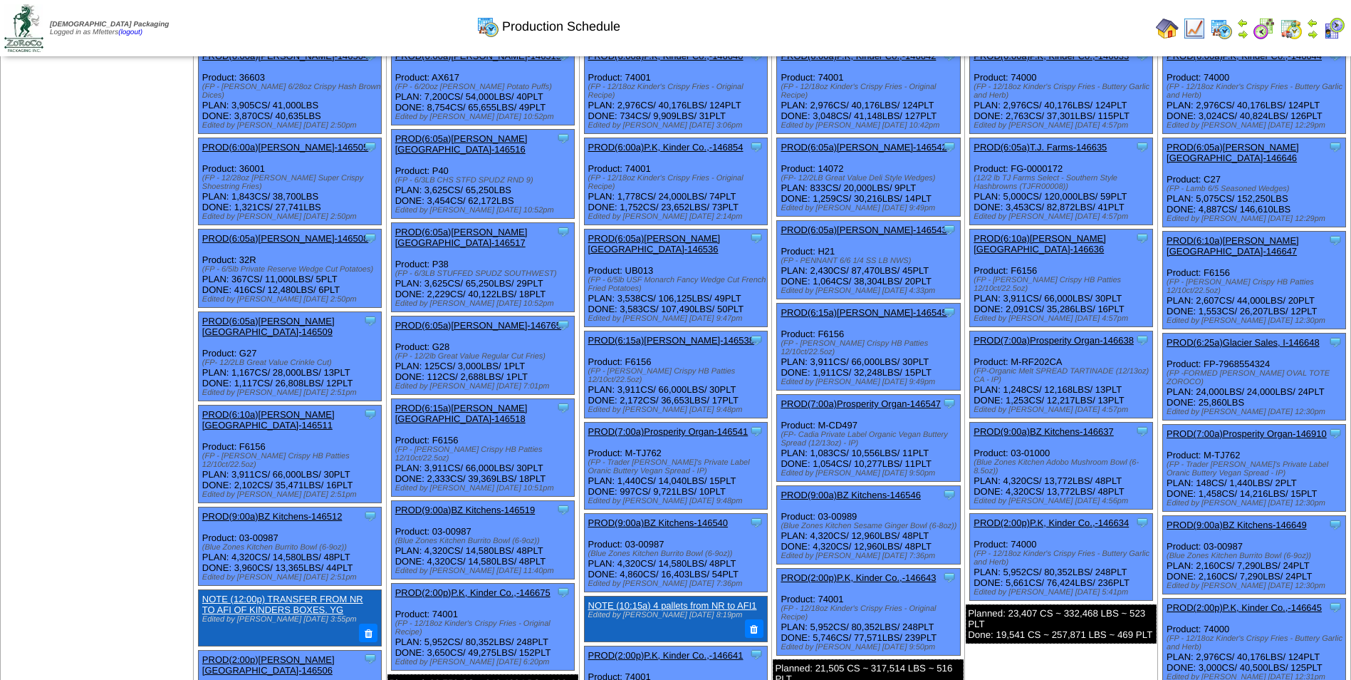
click at [1259, 602] on link "PROD(2:00p)P.K, Kinder Co.,-146645" at bounding box center [1244, 607] width 155 height 11
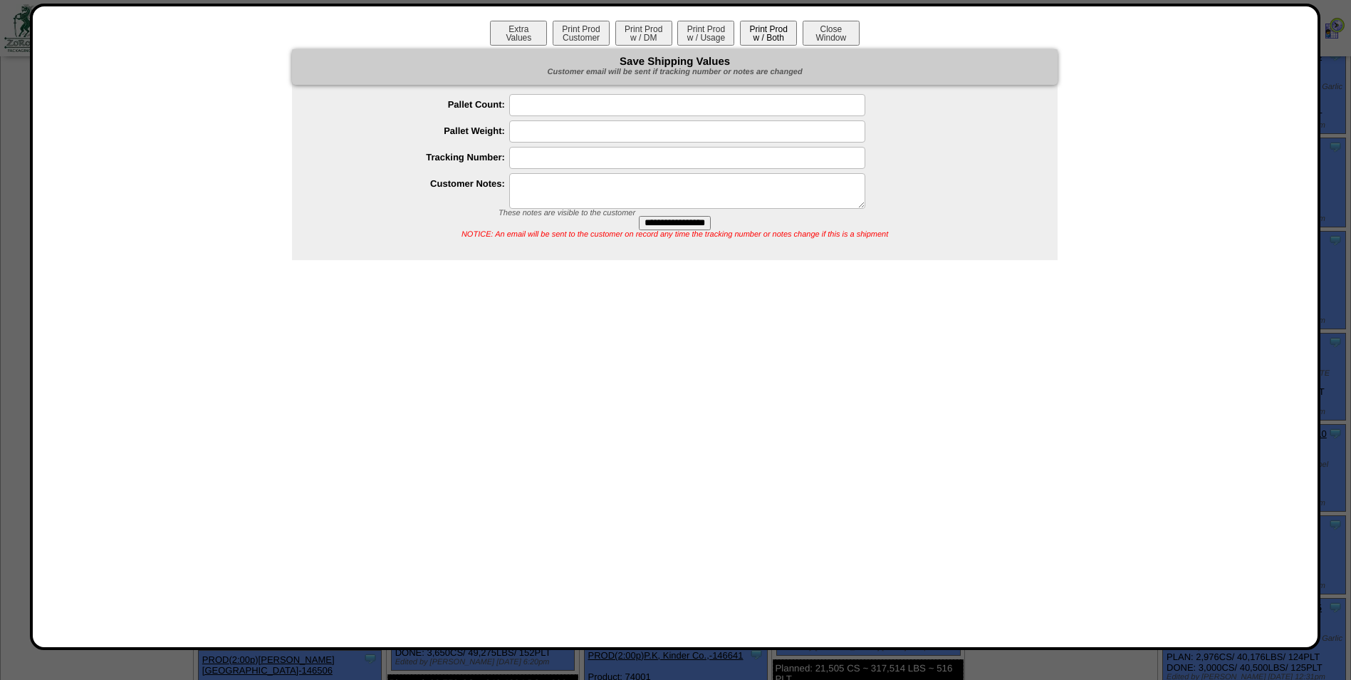
click at [747, 32] on button "Print Prod w / Both" at bounding box center [768, 33] width 57 height 25
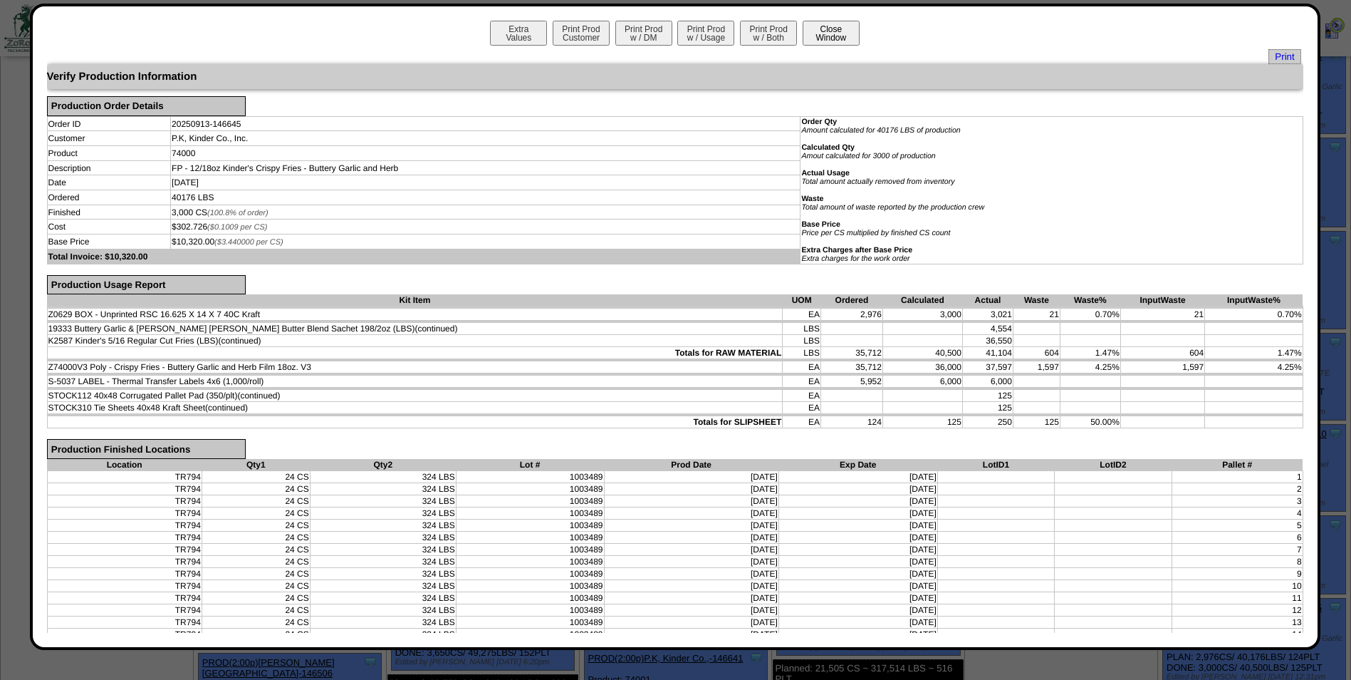
click at [832, 41] on button "Close Window" at bounding box center [831, 33] width 57 height 25
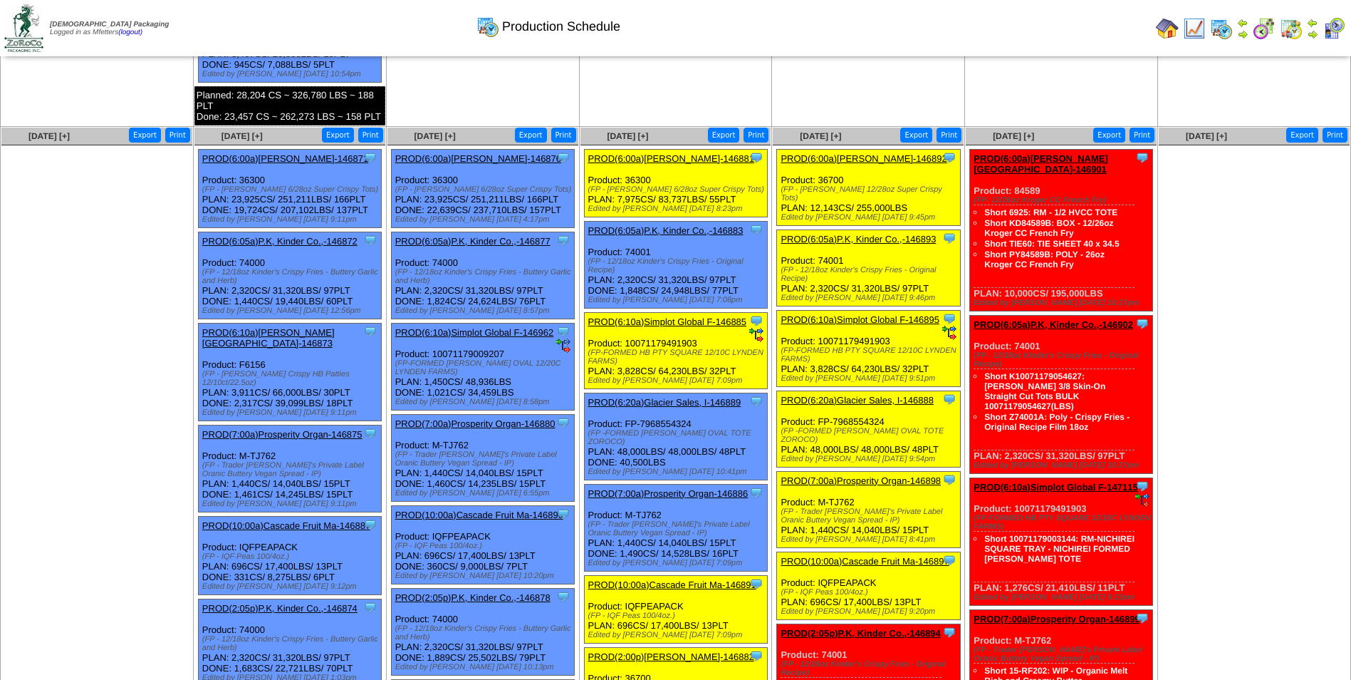
scroll to position [926, 0]
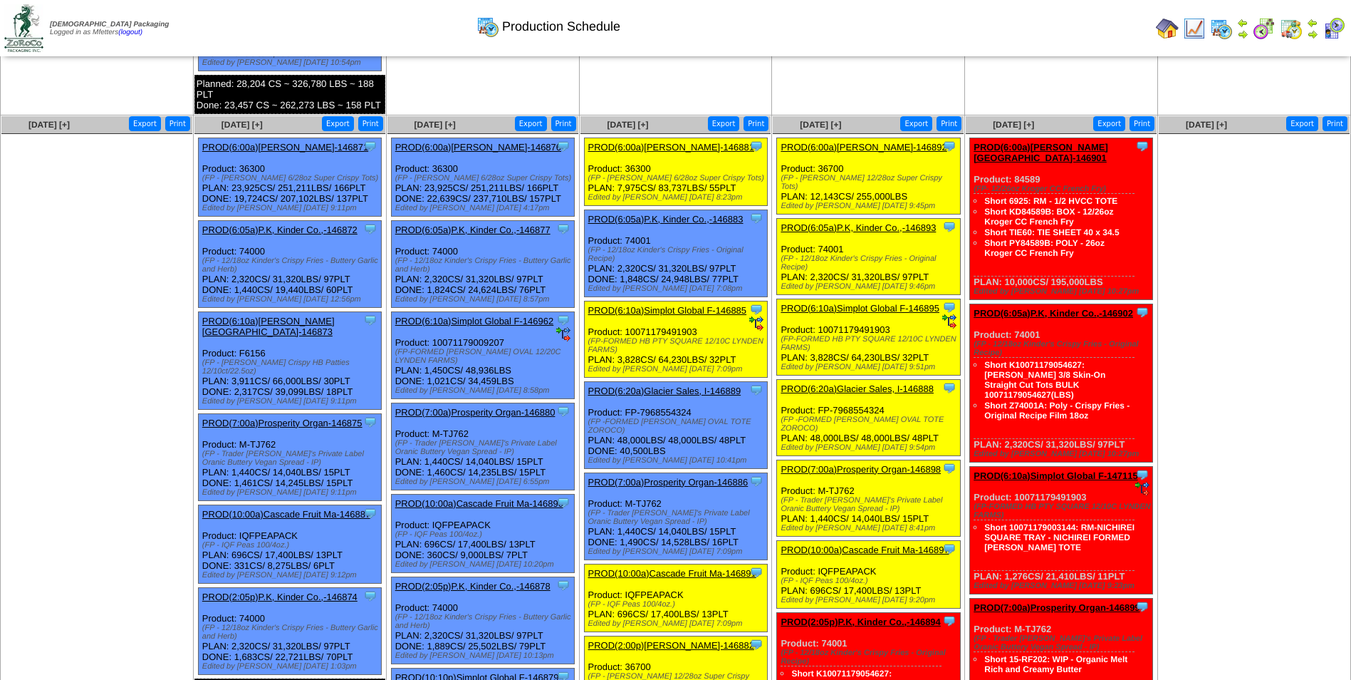
click at [284, 224] on link "PROD(6:05a)P.K, Kinder Co.,-146872" at bounding box center [279, 229] width 155 height 11
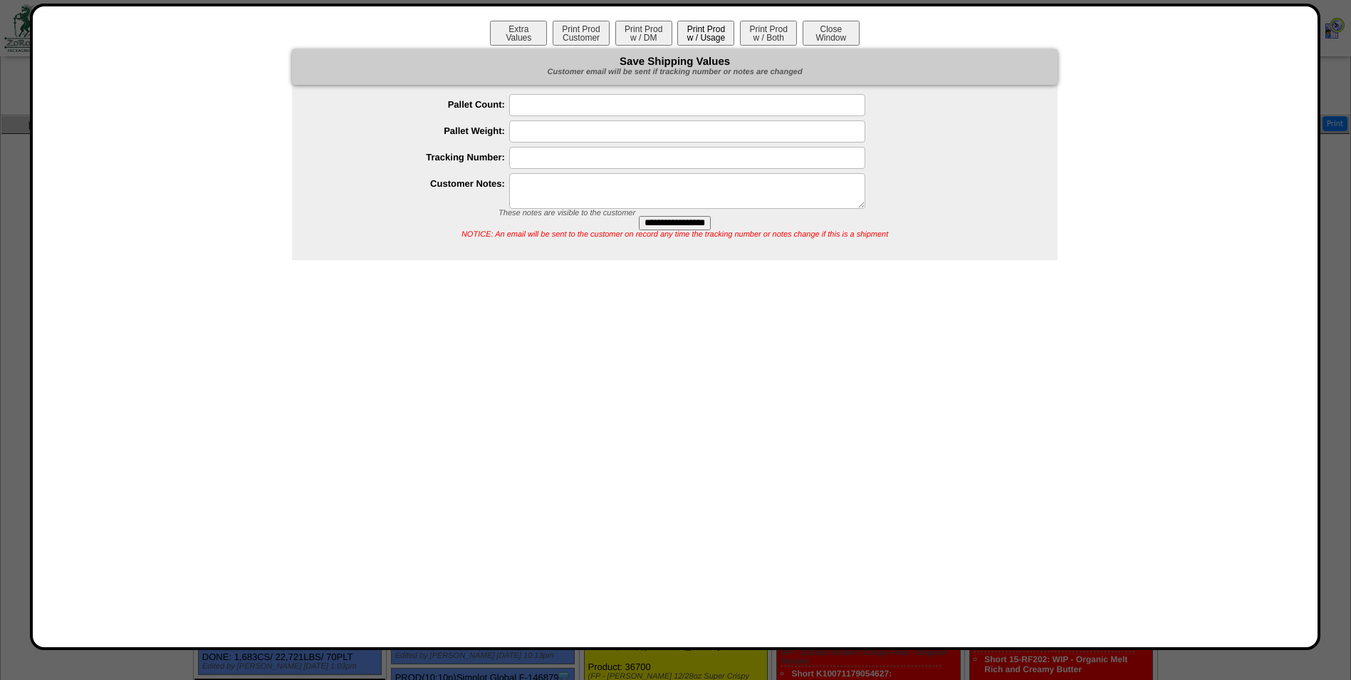
click at [698, 36] on button "Print Prod w / Usage" at bounding box center [706, 33] width 57 height 25
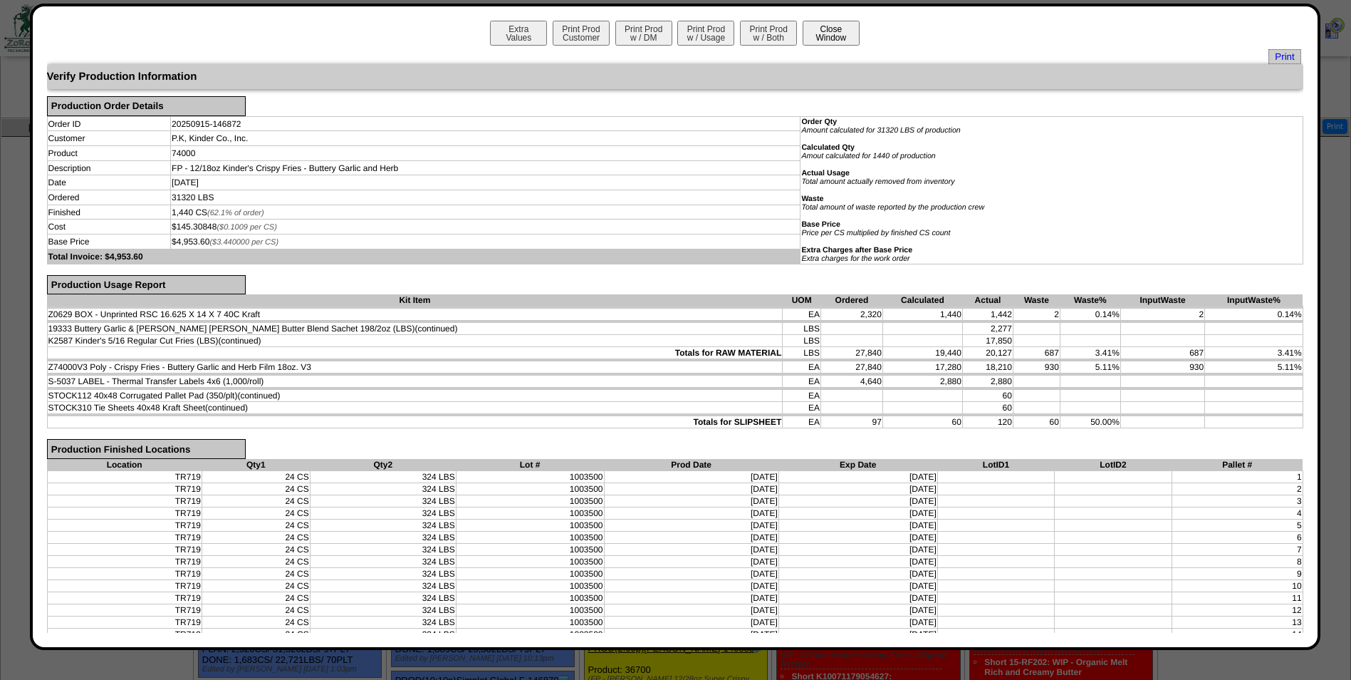
click at [853, 34] on button "Close Window" at bounding box center [831, 33] width 57 height 25
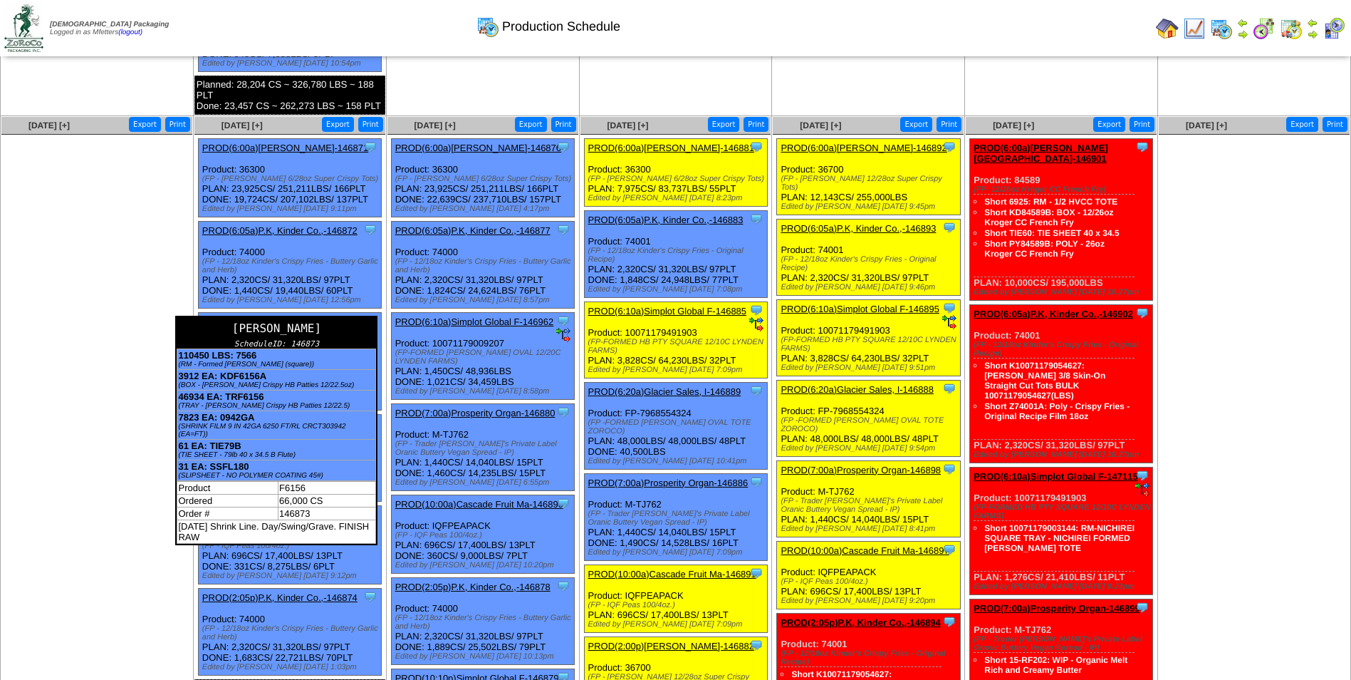
scroll to position [926, 0]
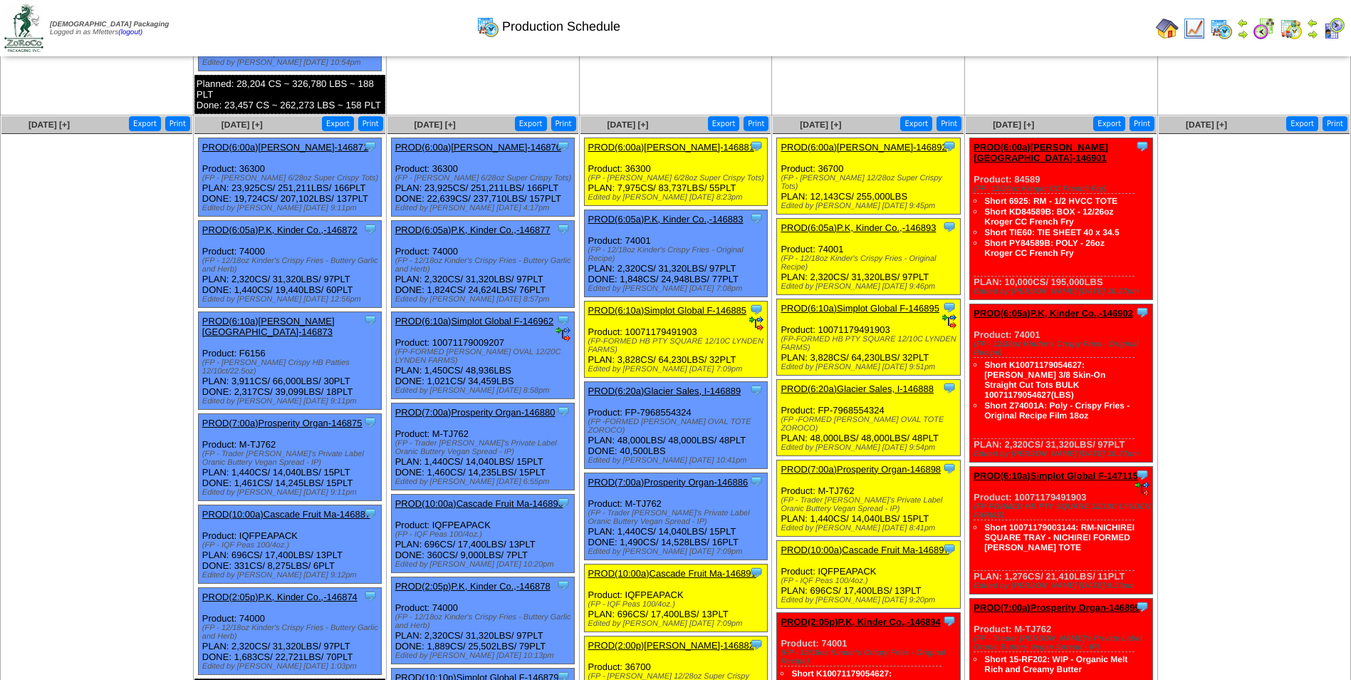
click at [318, 591] on link "PROD(2:05p)P.K, Kinder Co.,-146874" at bounding box center [279, 596] width 155 height 11
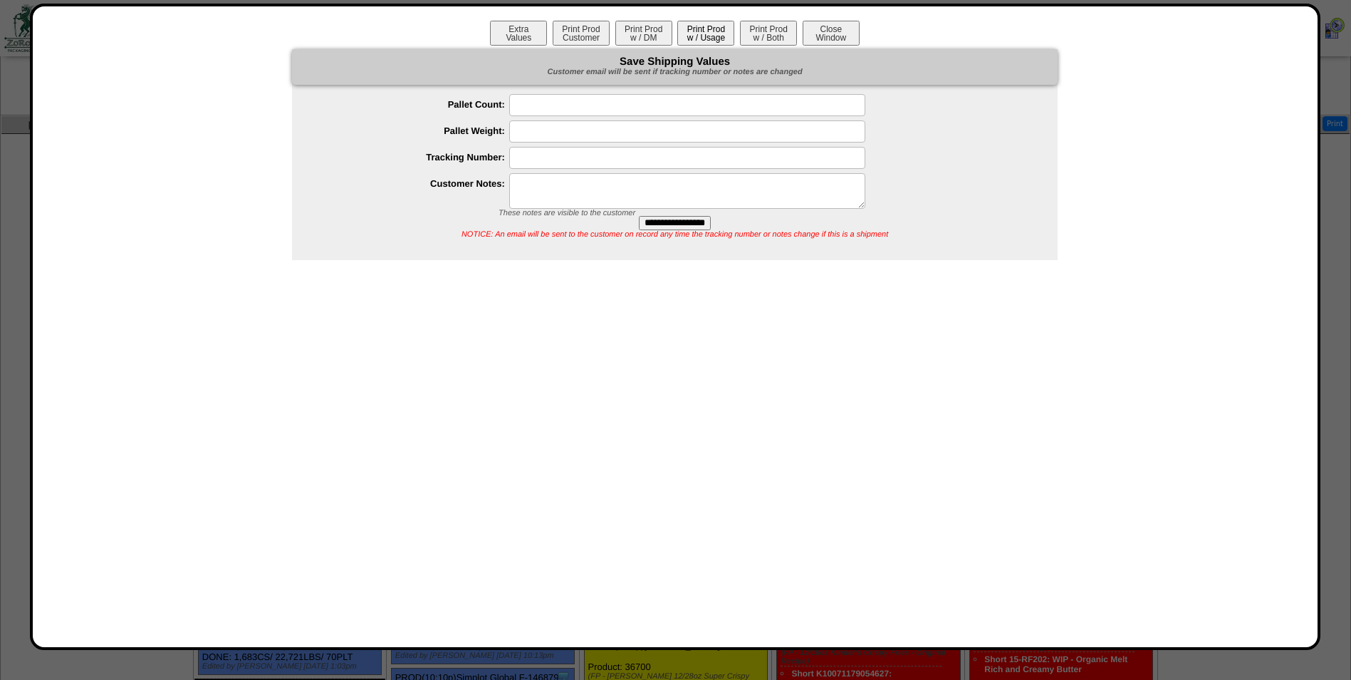
click at [703, 33] on button "Print Prod w / Usage" at bounding box center [706, 33] width 57 height 25
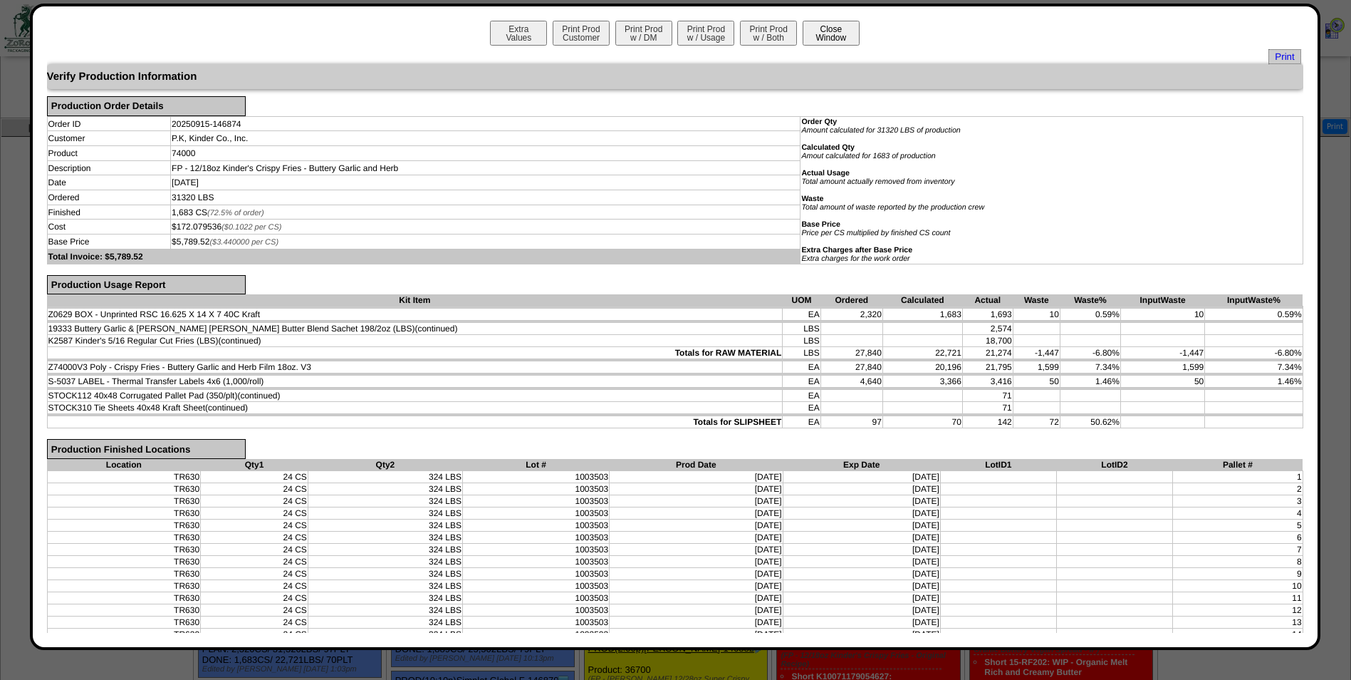
click at [825, 31] on button "Close Window" at bounding box center [831, 33] width 57 height 25
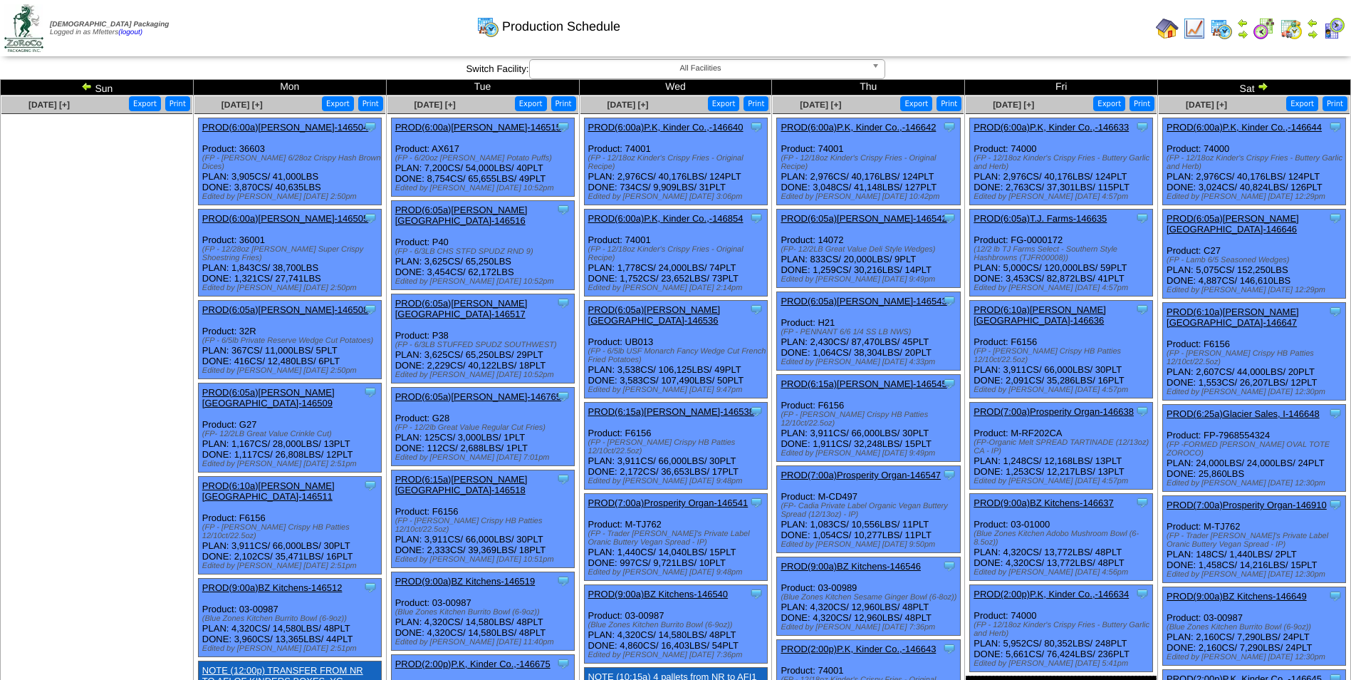
click at [1257, 86] on td "Sat" at bounding box center [1254, 88] width 193 height 16
click at [1261, 86] on img at bounding box center [1262, 86] width 11 height 11
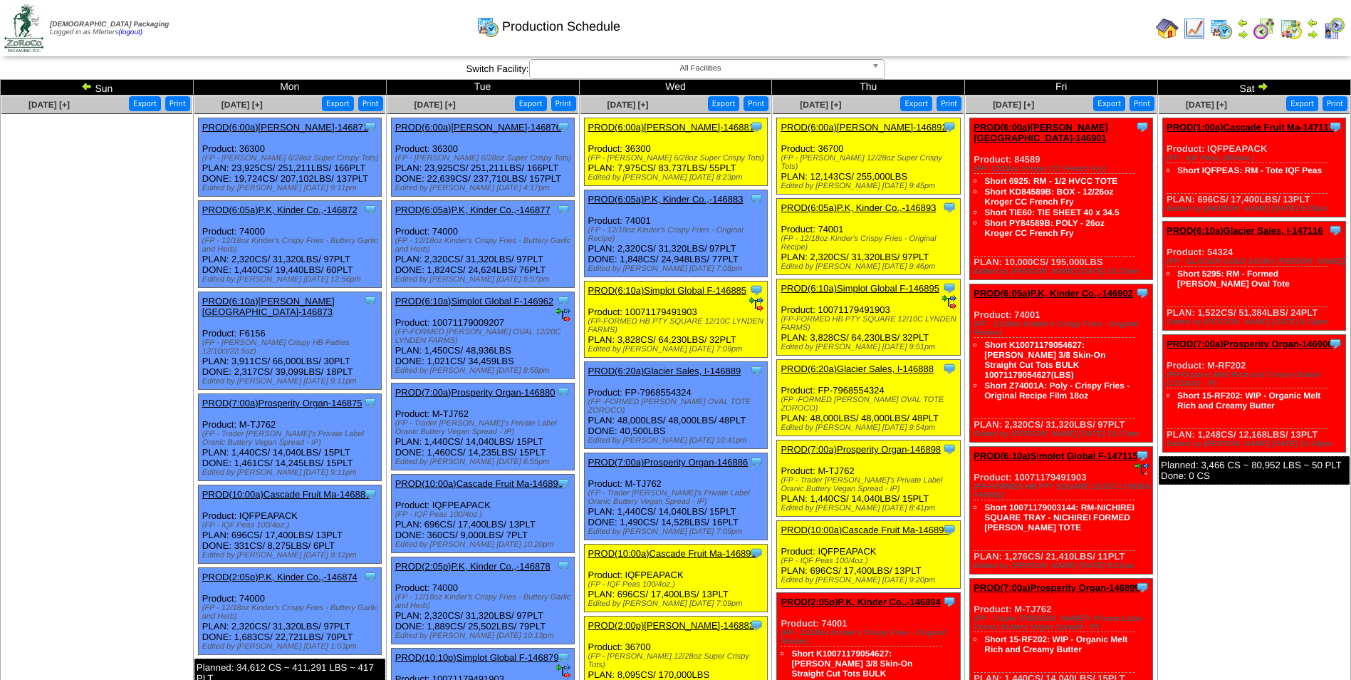
click at [294, 205] on link "PROD(6:05a)P.K, Kinder Co.,-146872" at bounding box center [279, 209] width 155 height 11
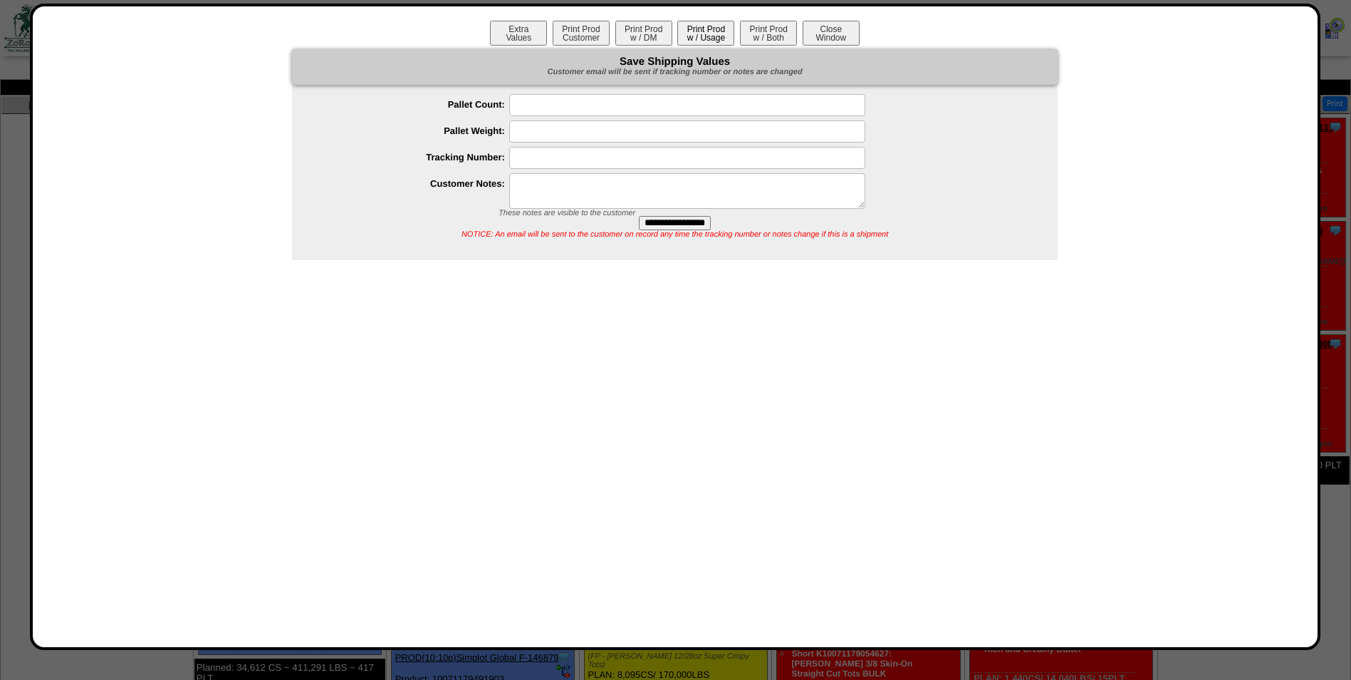
click at [695, 35] on button "Print Prod w / Usage" at bounding box center [706, 33] width 57 height 25
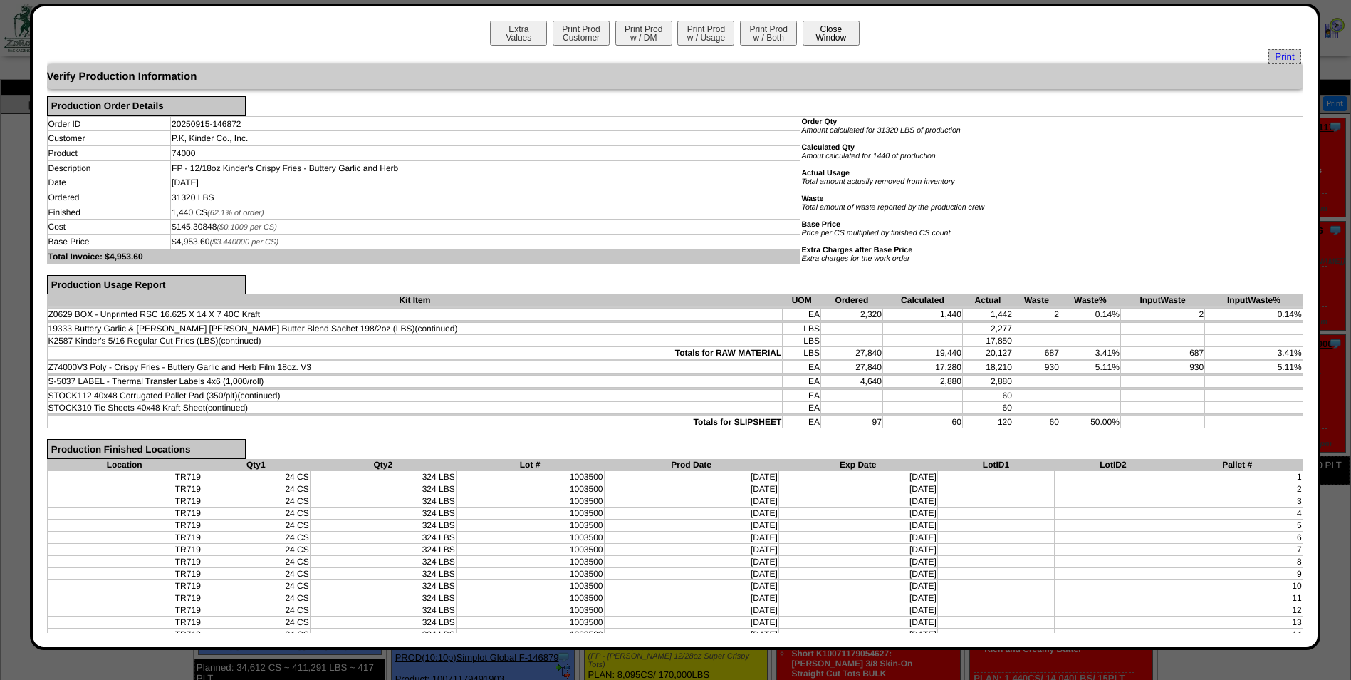
click at [826, 31] on button "Close Window" at bounding box center [831, 33] width 57 height 25
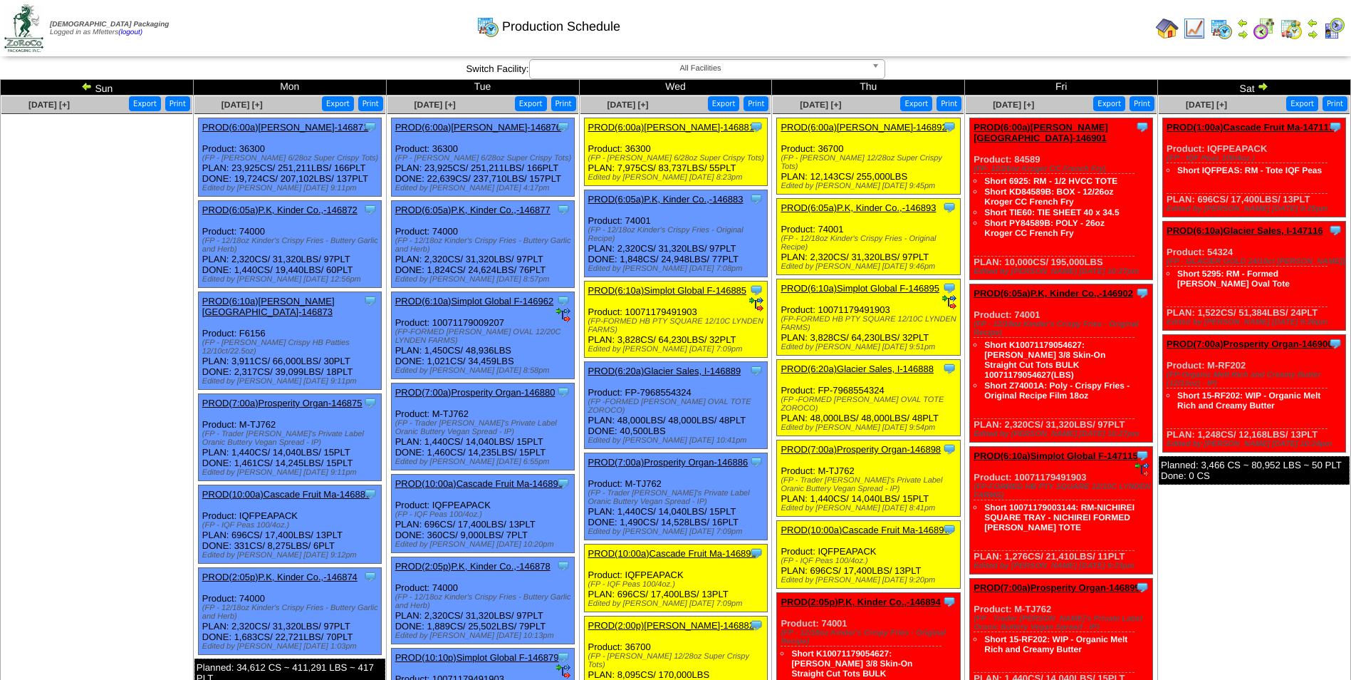
click at [485, 212] on link "PROD(6:05a)P.K, Kinder Co.,-146877" at bounding box center [472, 209] width 155 height 11
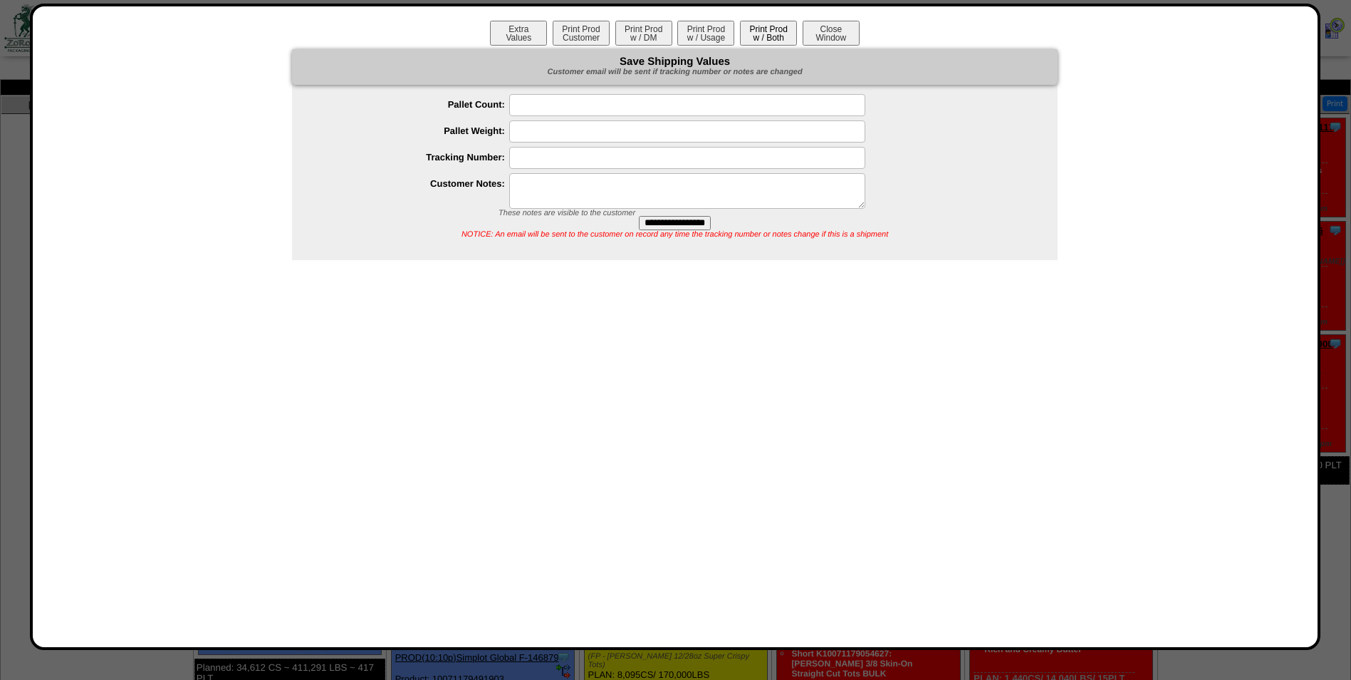
click at [760, 35] on button "Print Prod w / Both" at bounding box center [768, 33] width 57 height 25
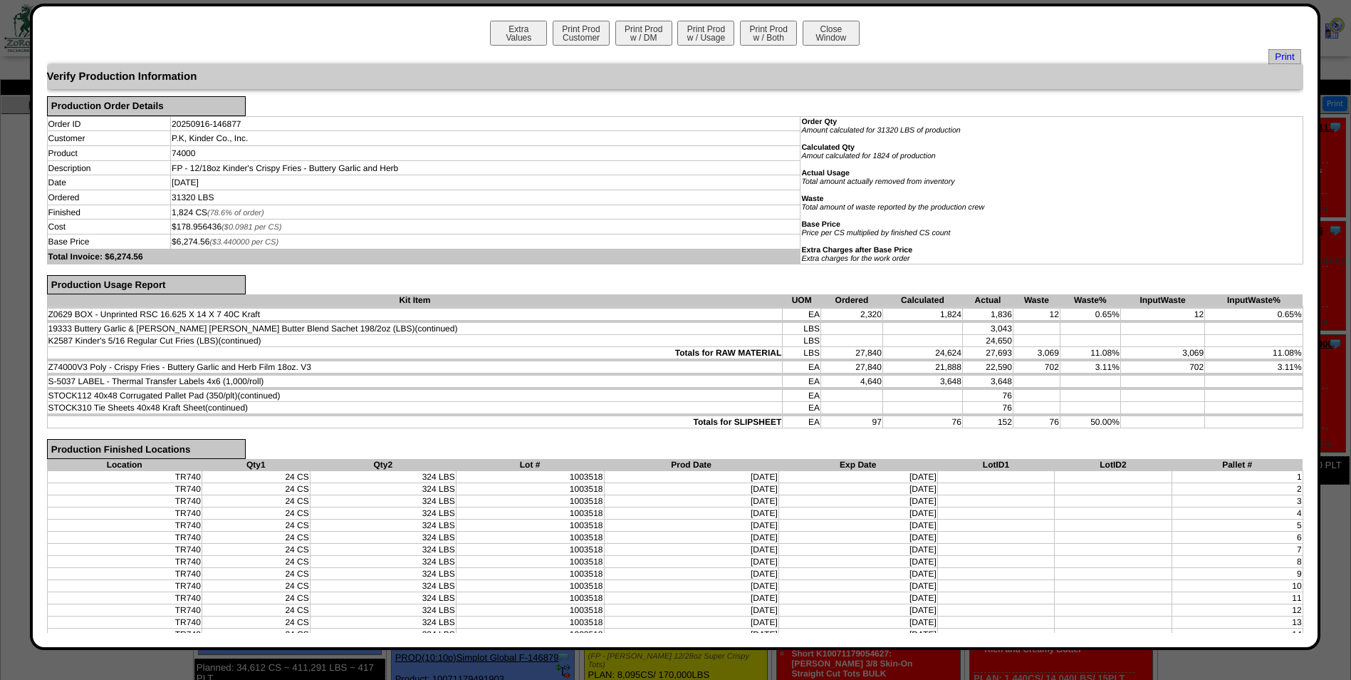
click at [841, 19] on div "Extra Values Print Prod Customer Print Prod w / DM Print Prod w / Usage Print P…" at bounding box center [675, 327] width 1291 height 646
click at [837, 27] on button "Close Window" at bounding box center [831, 33] width 57 height 25
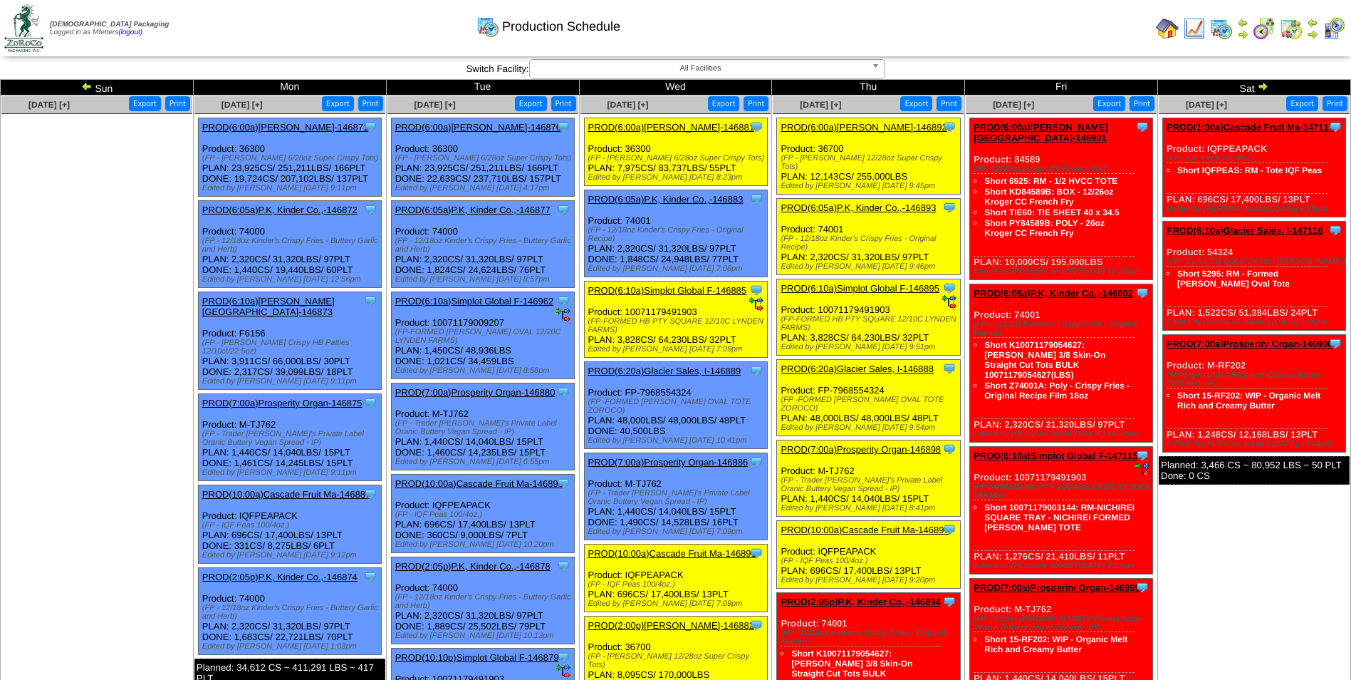
scroll to position [71, 0]
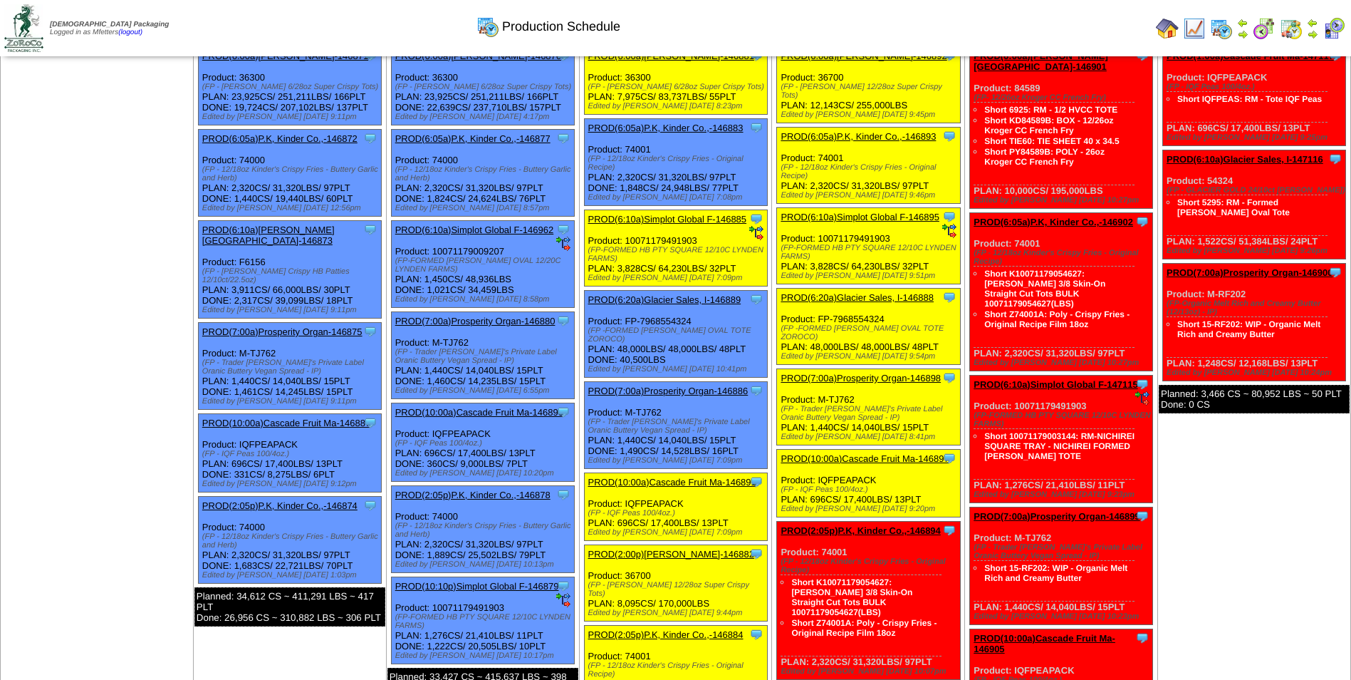
click at [472, 494] on link "PROD(2:05p)P.K, Kinder Co.,-146878" at bounding box center [472, 494] width 155 height 11
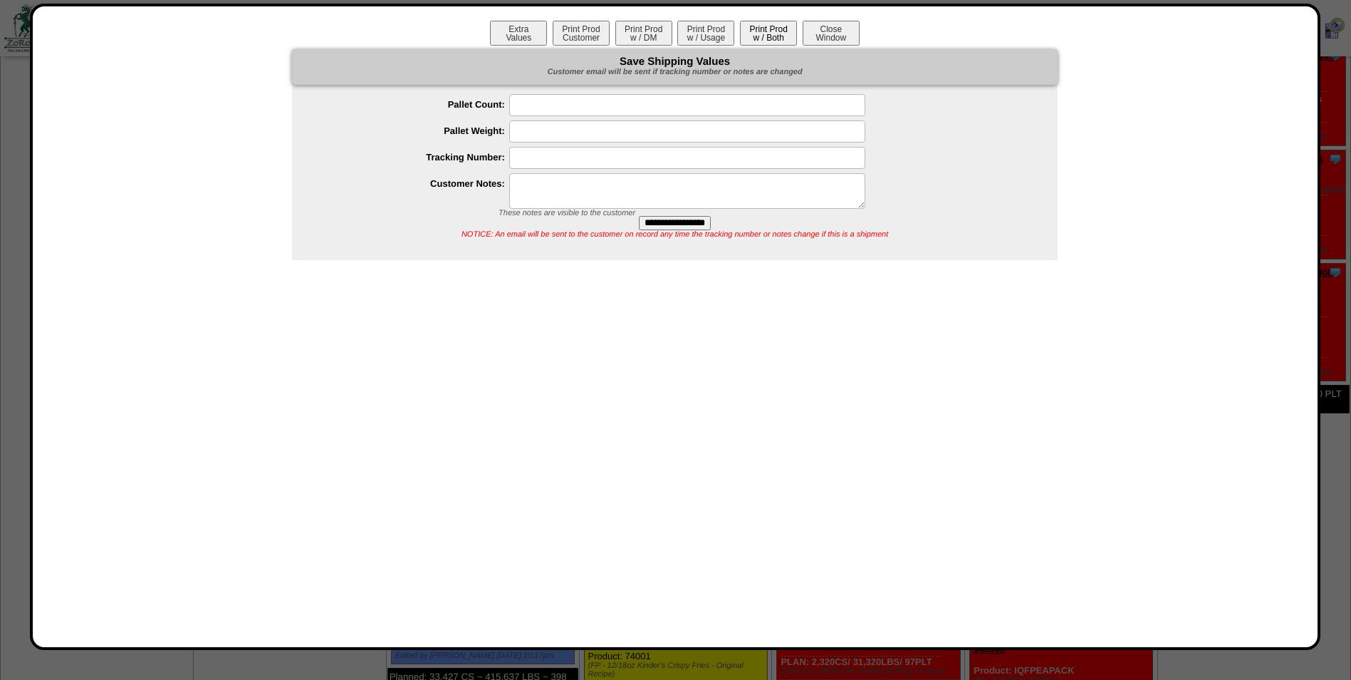
click at [778, 41] on button "Print Prod w / Both" at bounding box center [768, 33] width 57 height 25
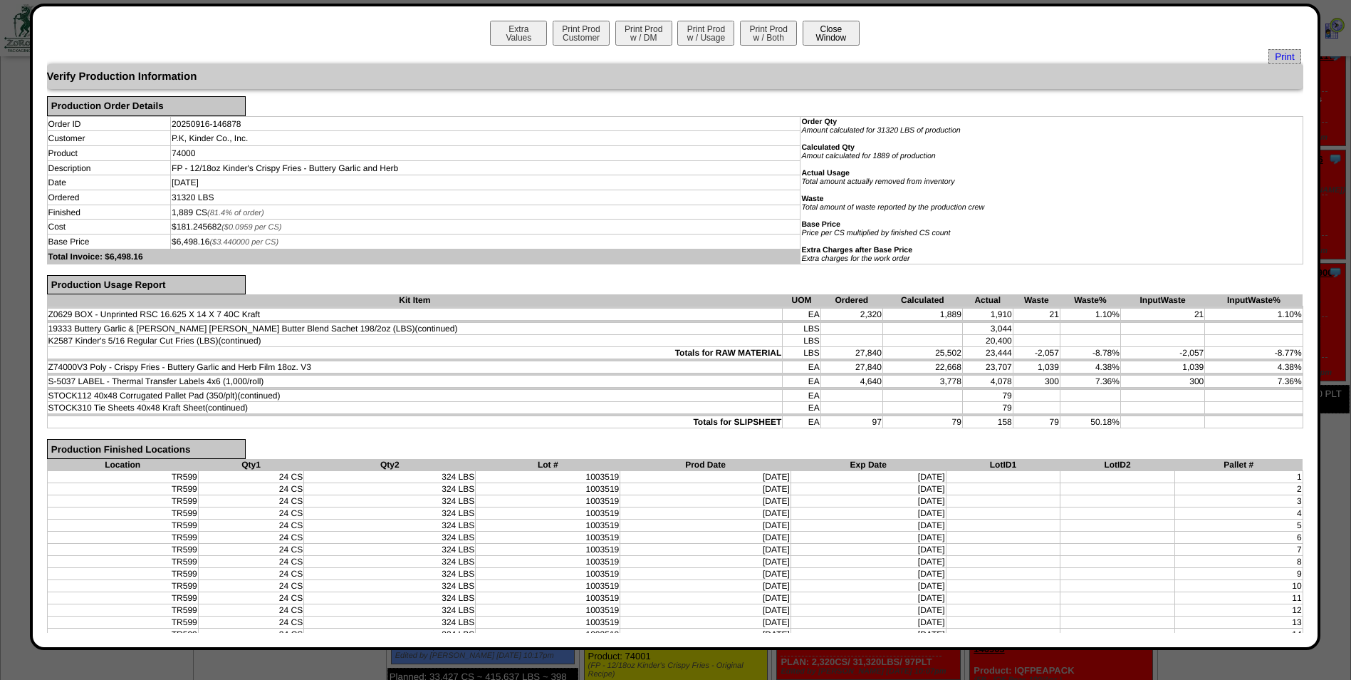
click at [835, 29] on button "Close Window" at bounding box center [831, 33] width 57 height 25
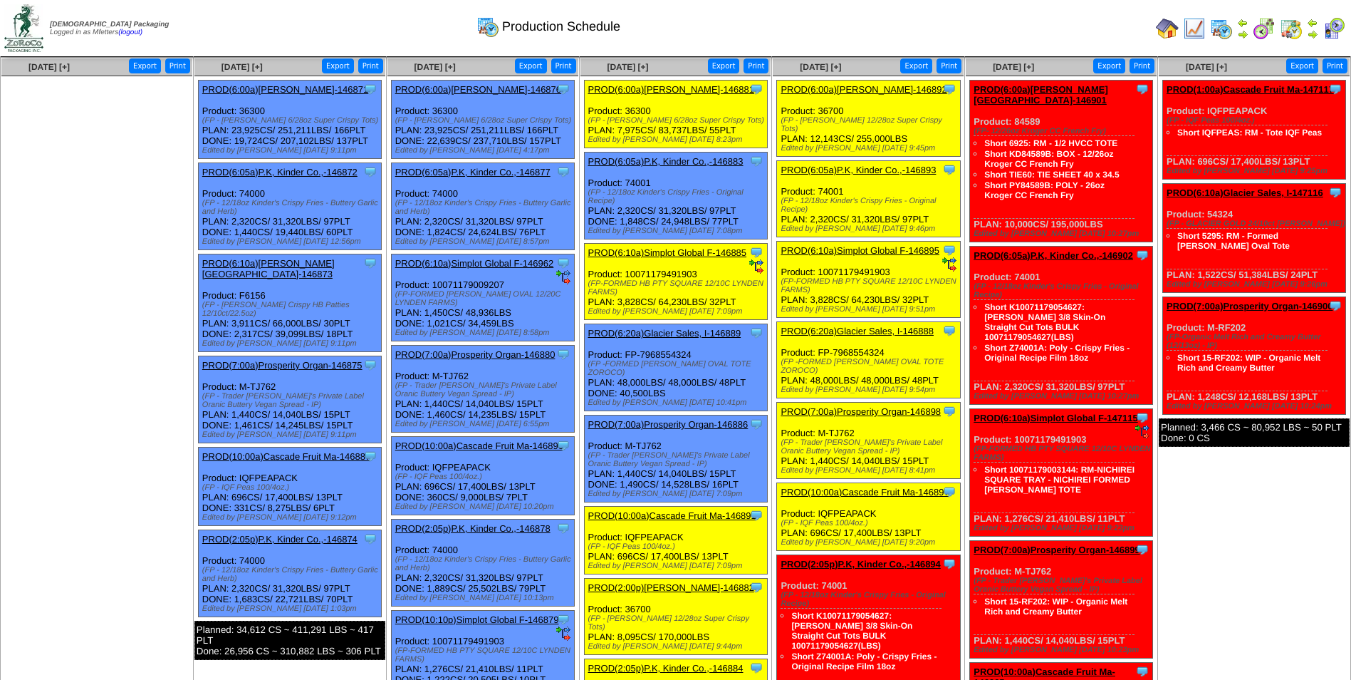
scroll to position [71, 0]
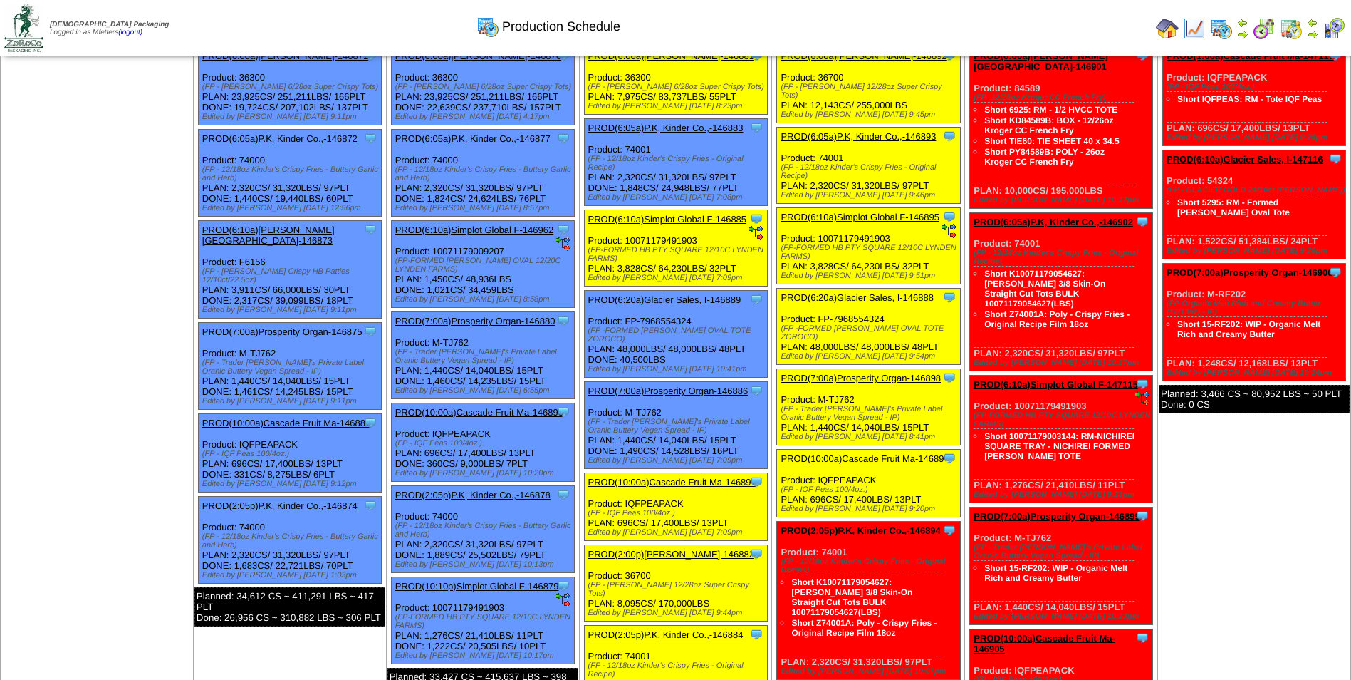
click at [488, 138] on link "PROD(6:05a)P.K, Kinder Co.,-146877" at bounding box center [472, 138] width 155 height 11
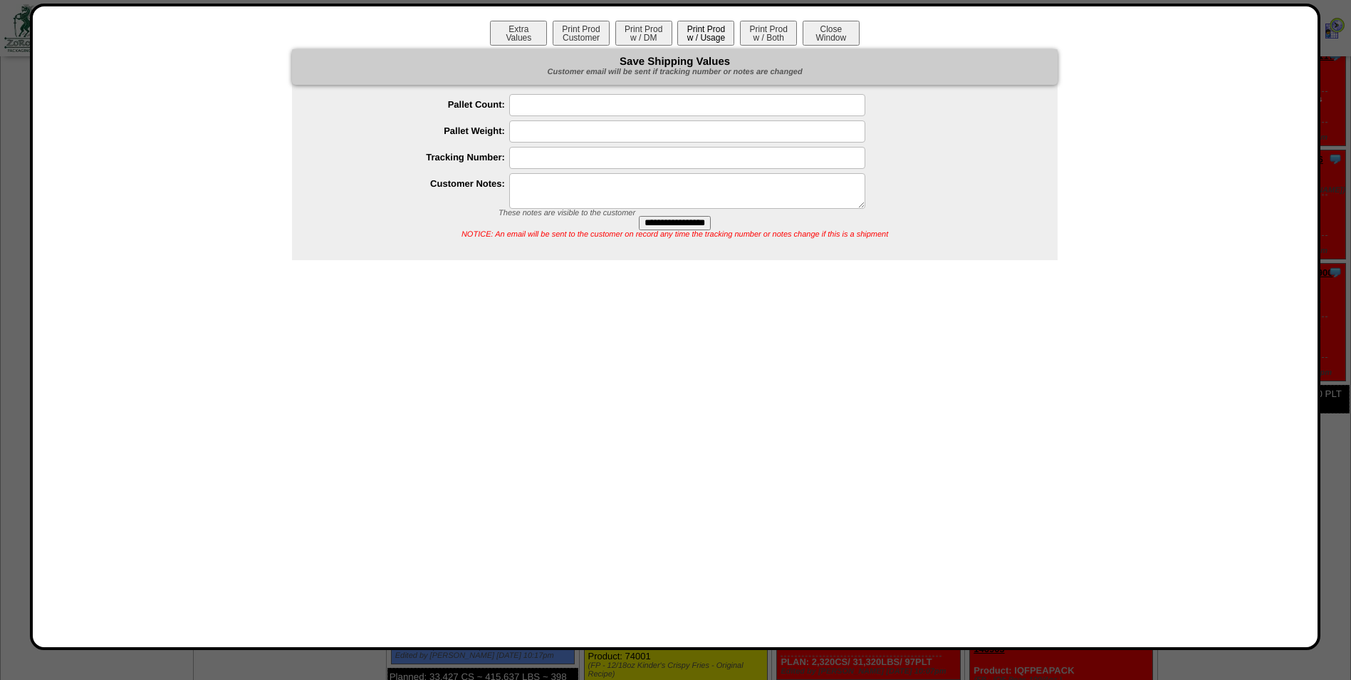
click at [723, 34] on button "Print Prod w / Usage" at bounding box center [706, 33] width 57 height 25
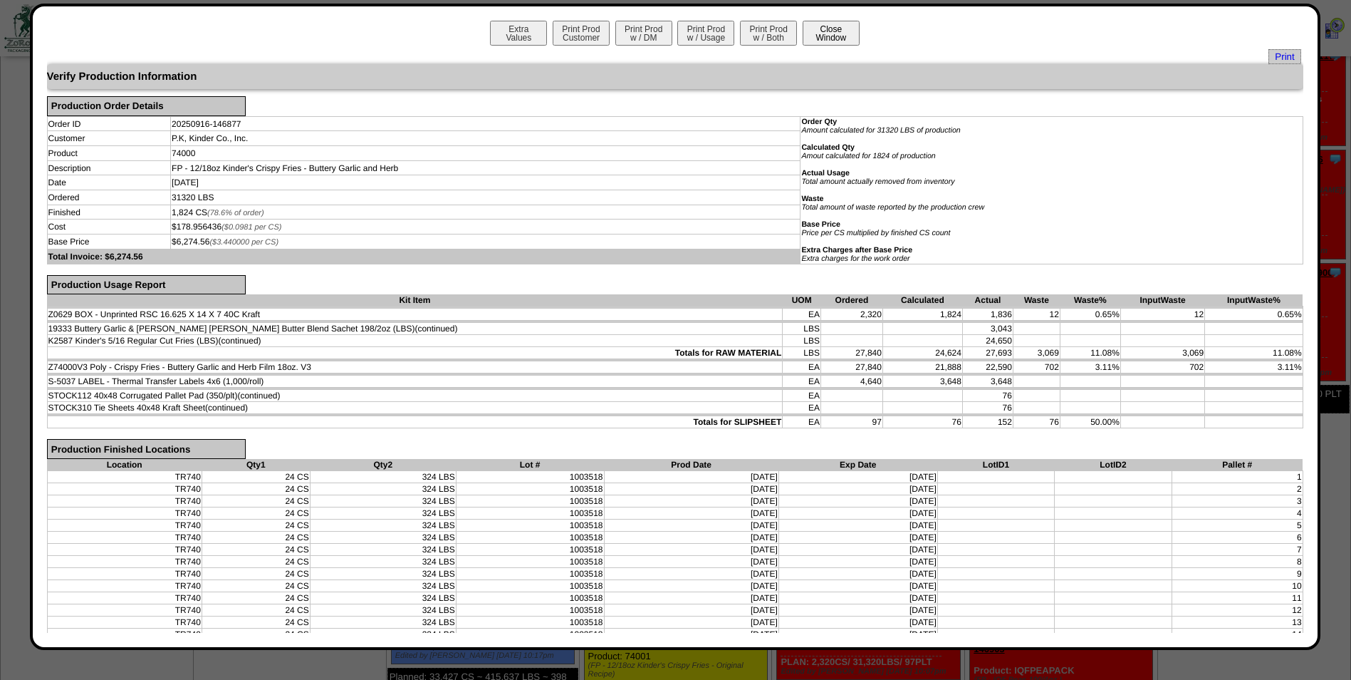
click at [829, 36] on button "Close Window" at bounding box center [831, 33] width 57 height 25
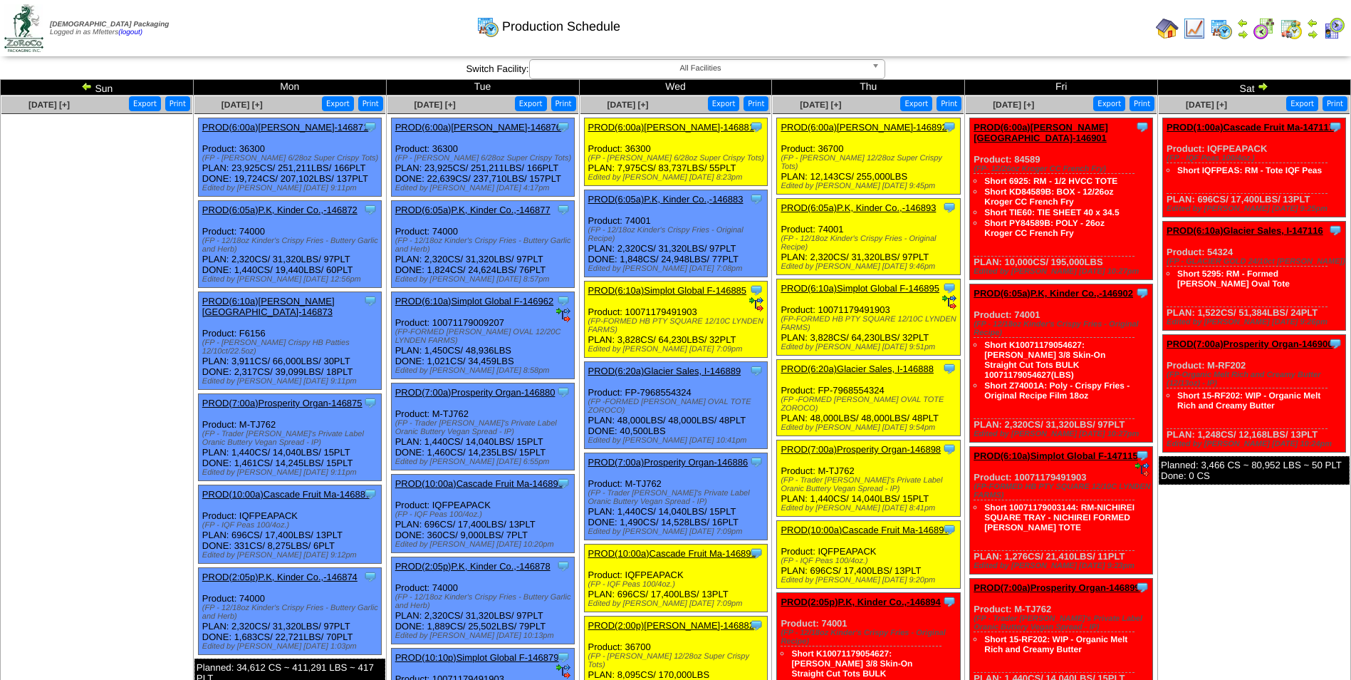
click at [678, 194] on link "PROD(6:05a)P.K, Kinder Co.,-146883" at bounding box center [665, 199] width 155 height 11
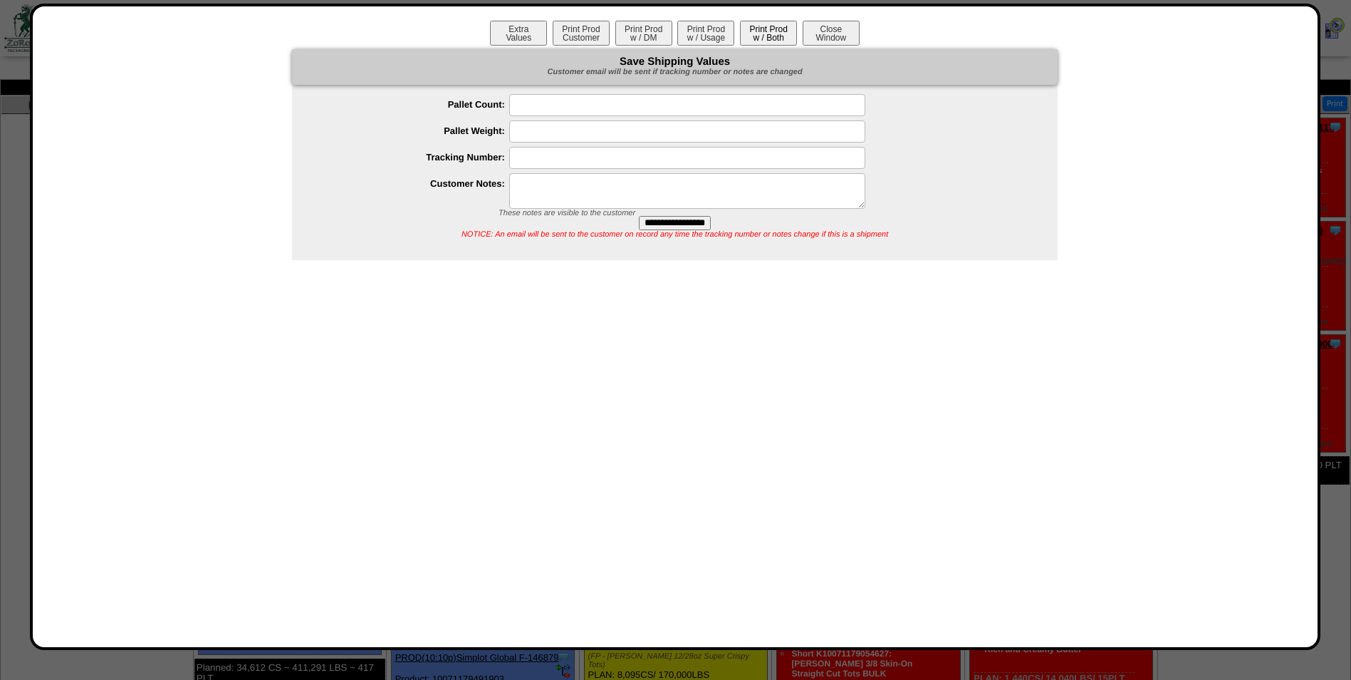
click at [761, 37] on button "Print Prod w / Both" at bounding box center [768, 33] width 57 height 25
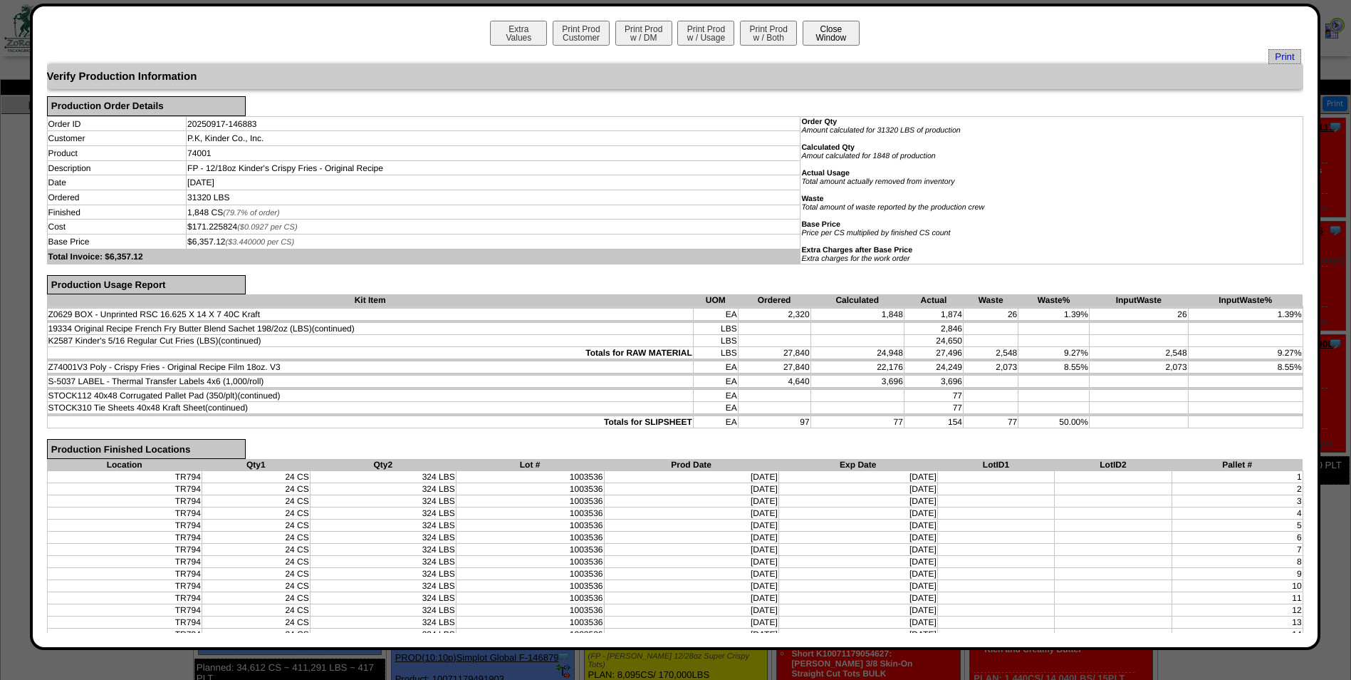
click at [819, 28] on button "Close Window" at bounding box center [831, 33] width 57 height 25
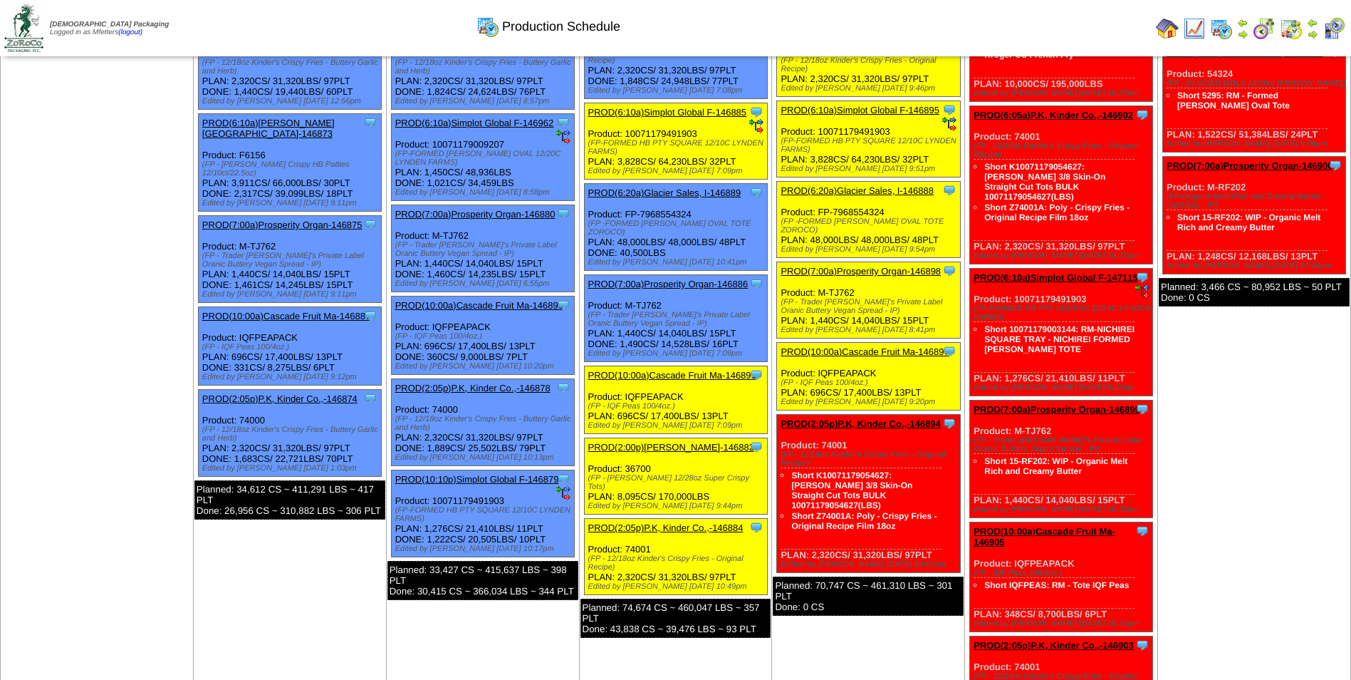
scroll to position [214, 0]
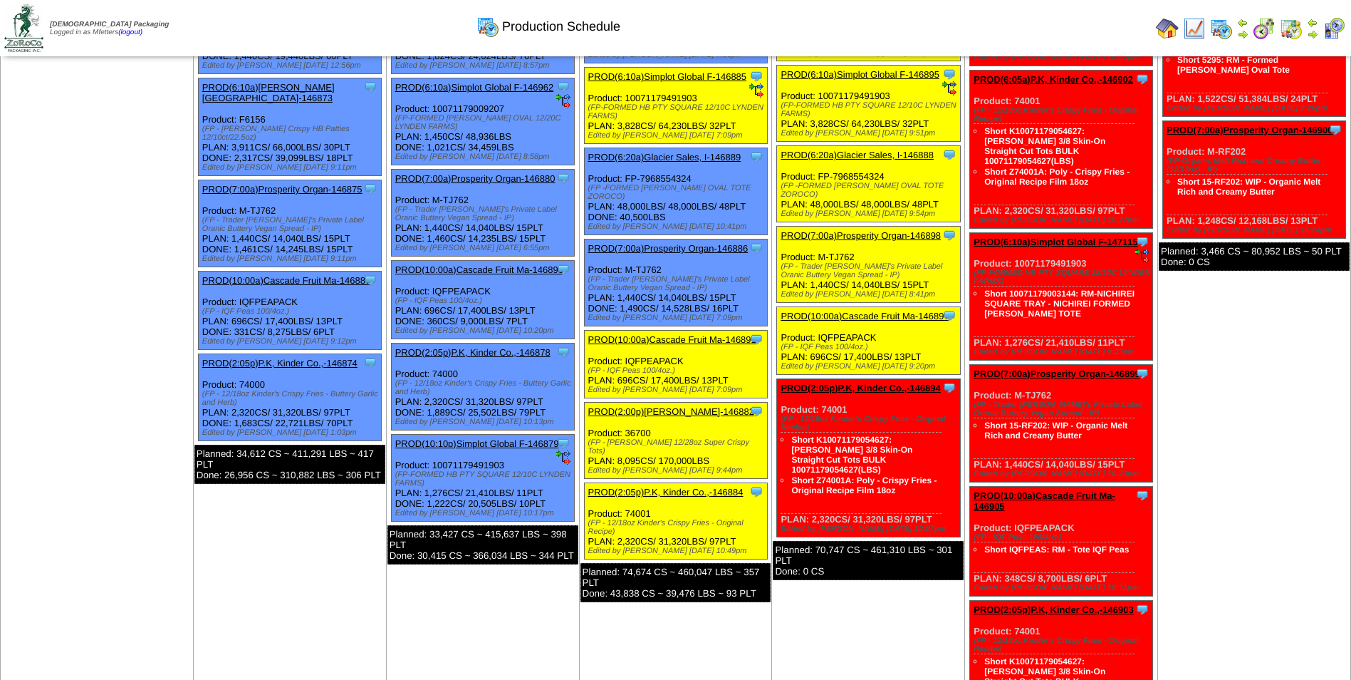
click at [689, 487] on link "PROD(2:05p)P.K, Kinder Co.,-146884" at bounding box center [665, 492] width 155 height 11
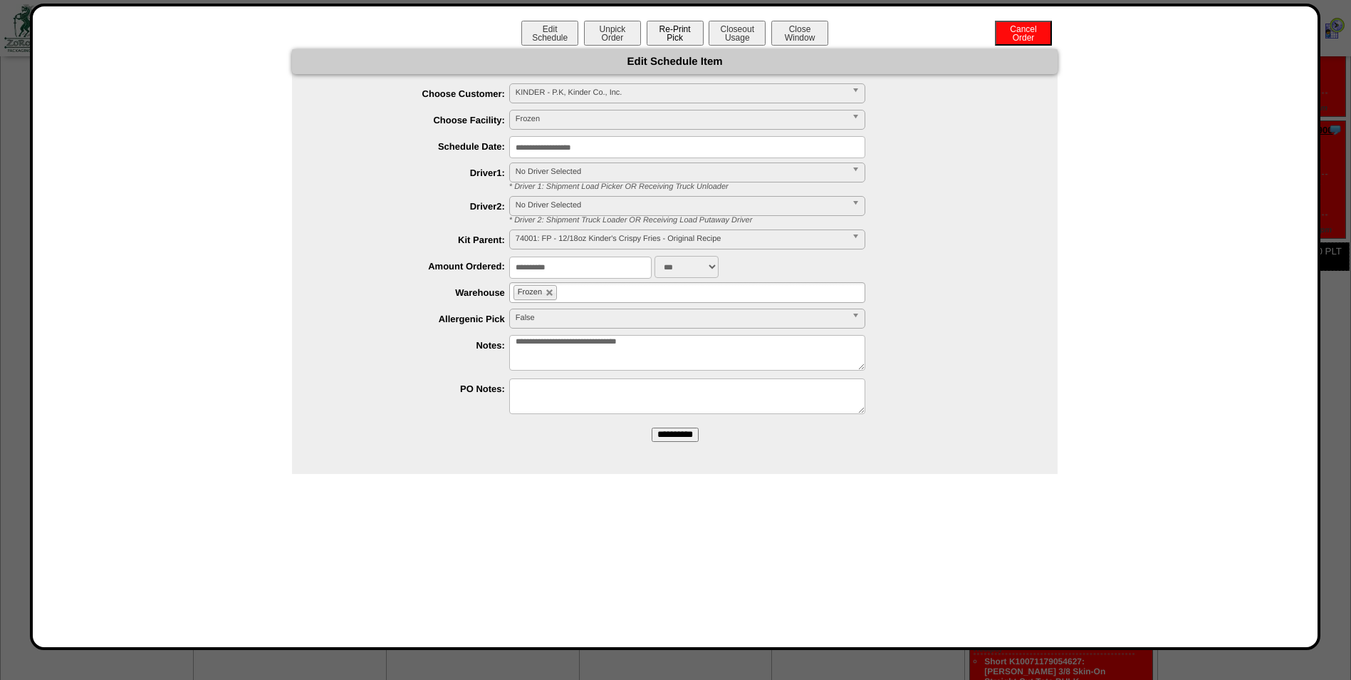
click at [690, 42] on button "Re-Print Pick" at bounding box center [675, 33] width 57 height 25
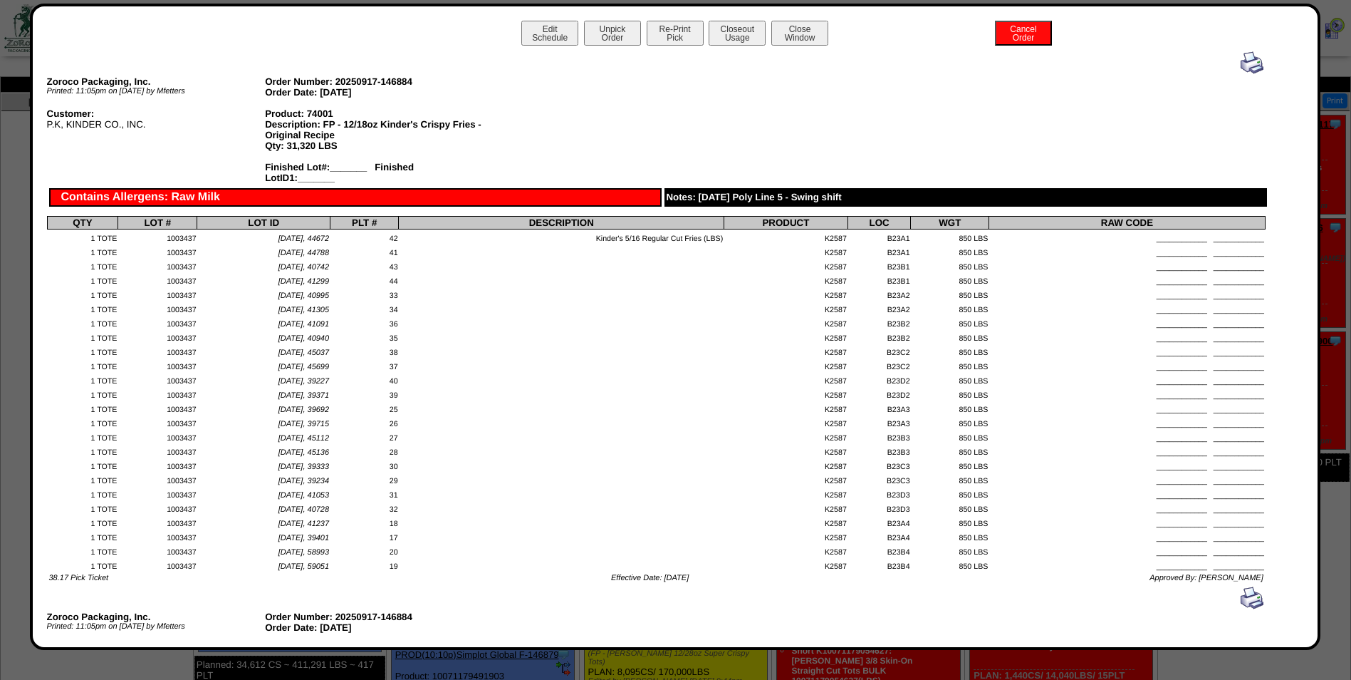
scroll to position [0, 0]
click at [799, 43] on button "Close Window" at bounding box center [800, 33] width 57 height 25
